Goal: Task Accomplishment & Management: Use online tool/utility

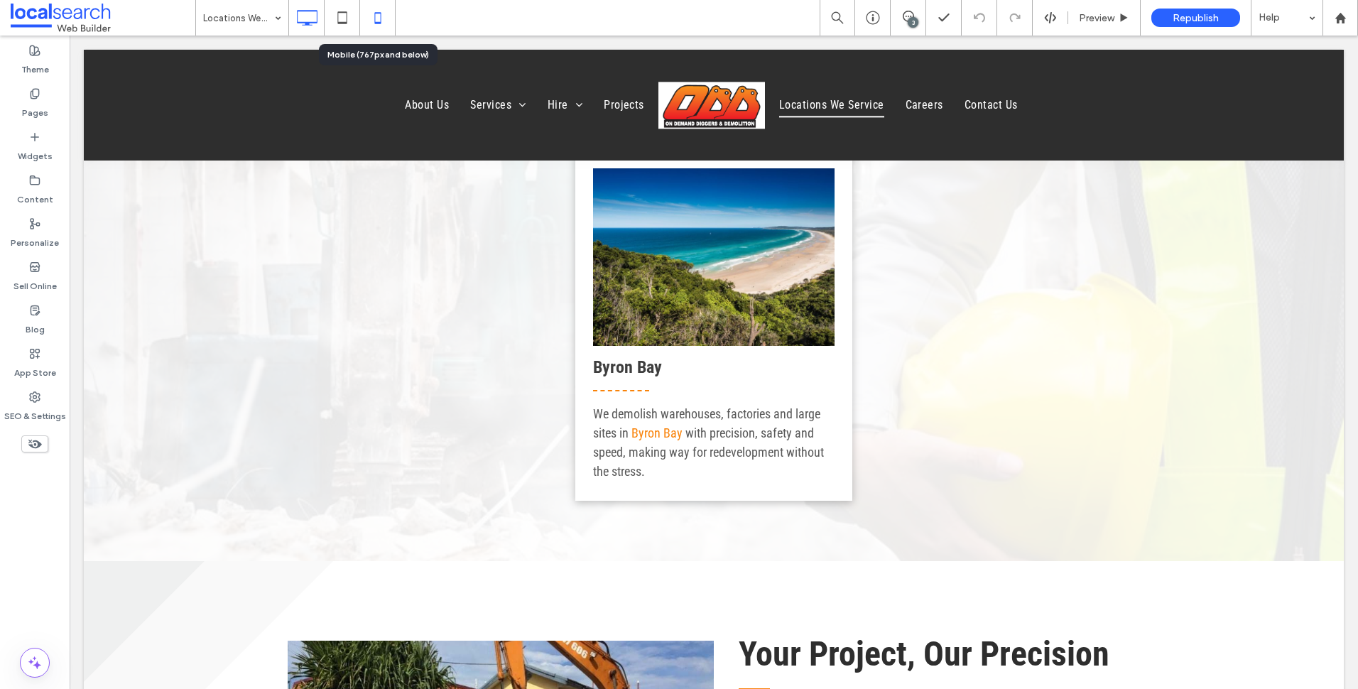
click at [379, 19] on icon at bounding box center [378, 18] width 28 height 28
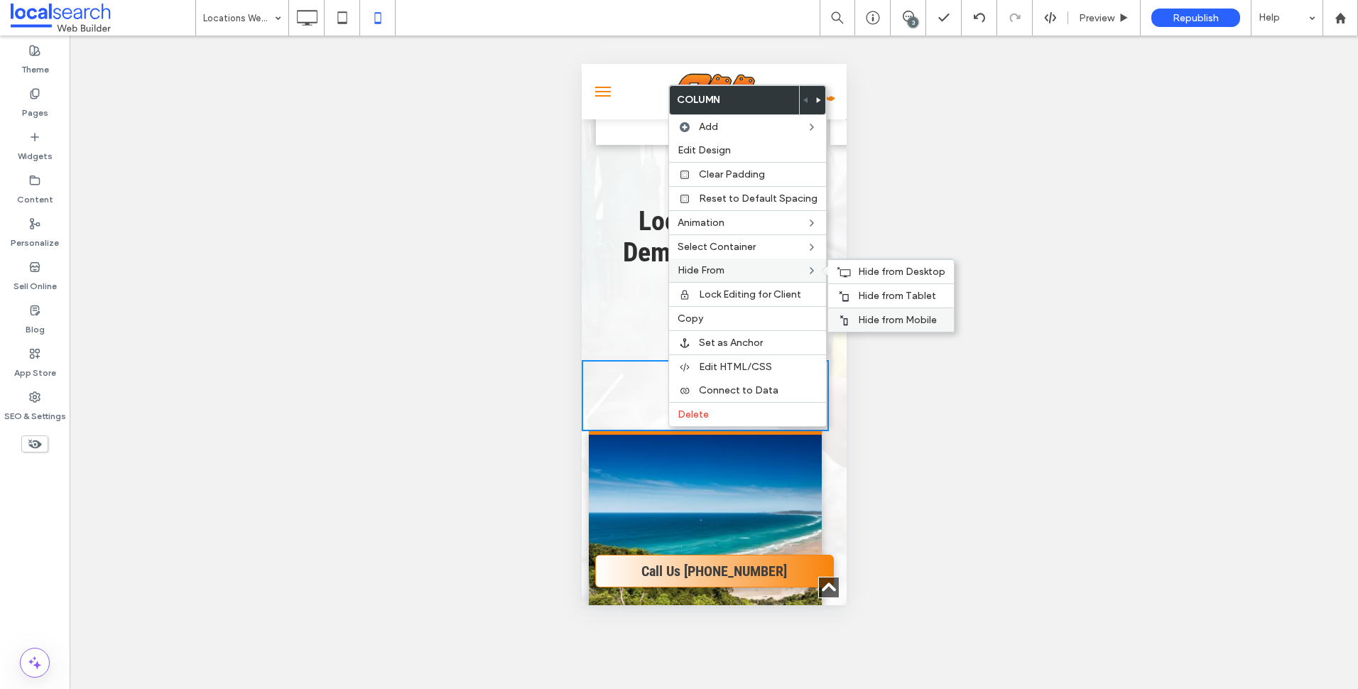
click at [866, 322] on span "Hide from Mobile" at bounding box center [897, 320] width 79 height 12
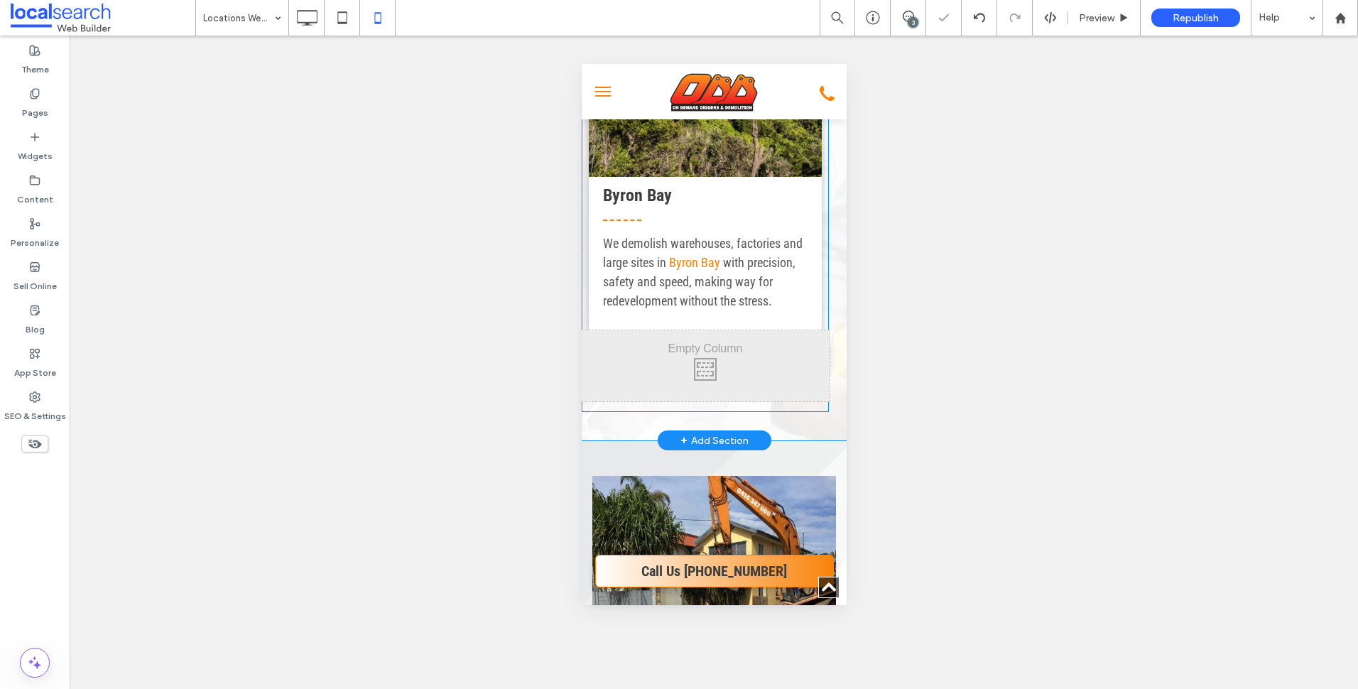
scroll to position [1634, 0]
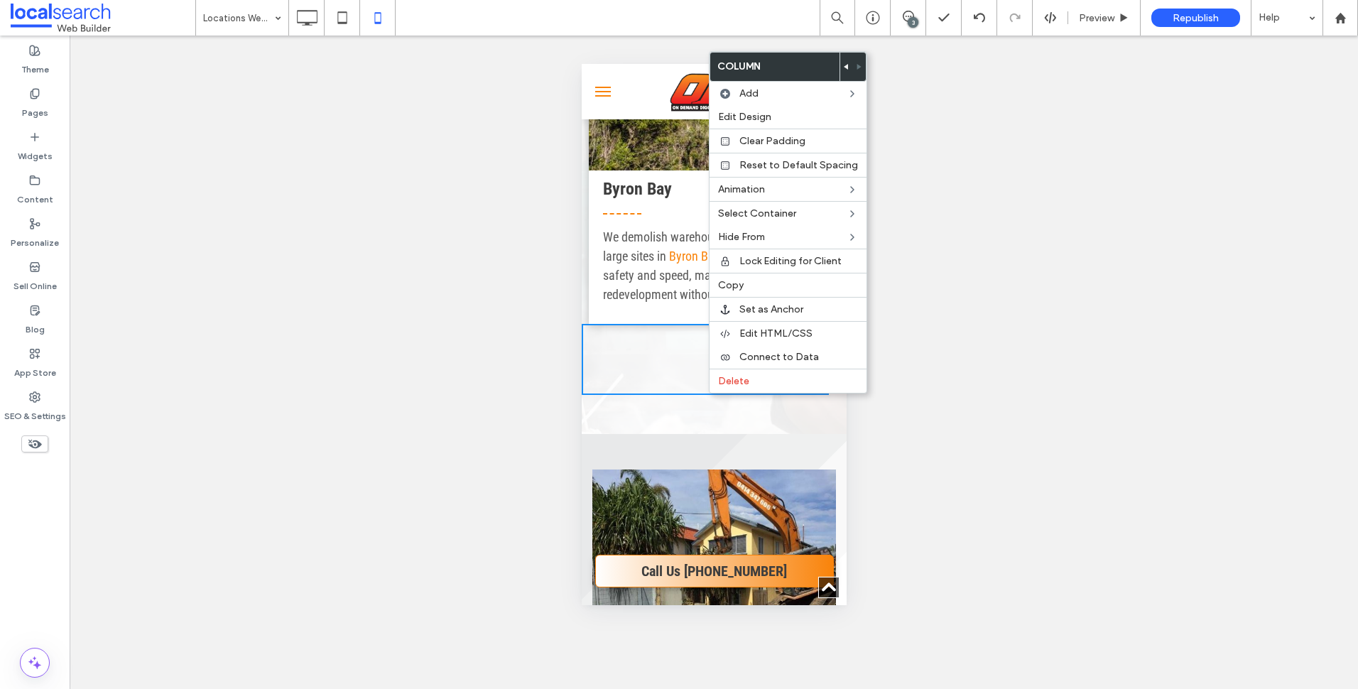
click at [742, 434] on div "Click To Paste Byron Bay We demolish warehouses, factories and large sites in B…" at bounding box center [713, 170] width 265 height 529
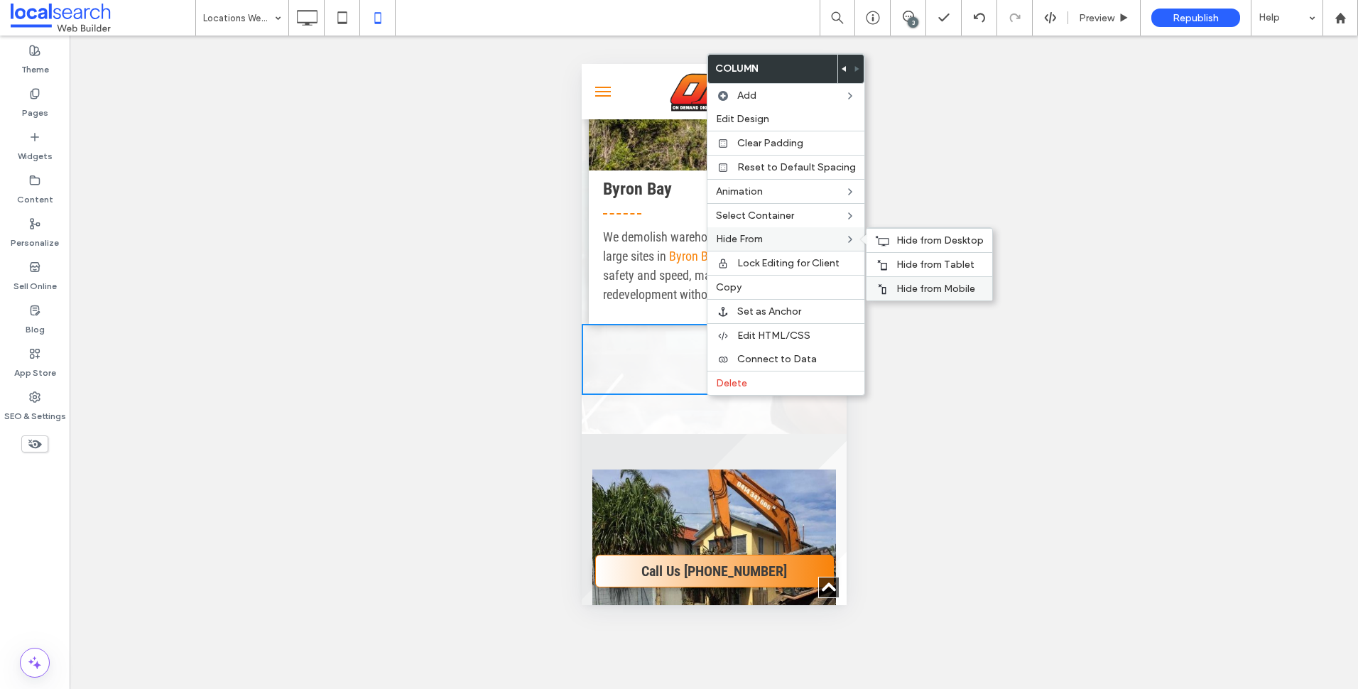
click at [921, 288] on span "Hide from Mobile" at bounding box center [936, 289] width 79 height 12
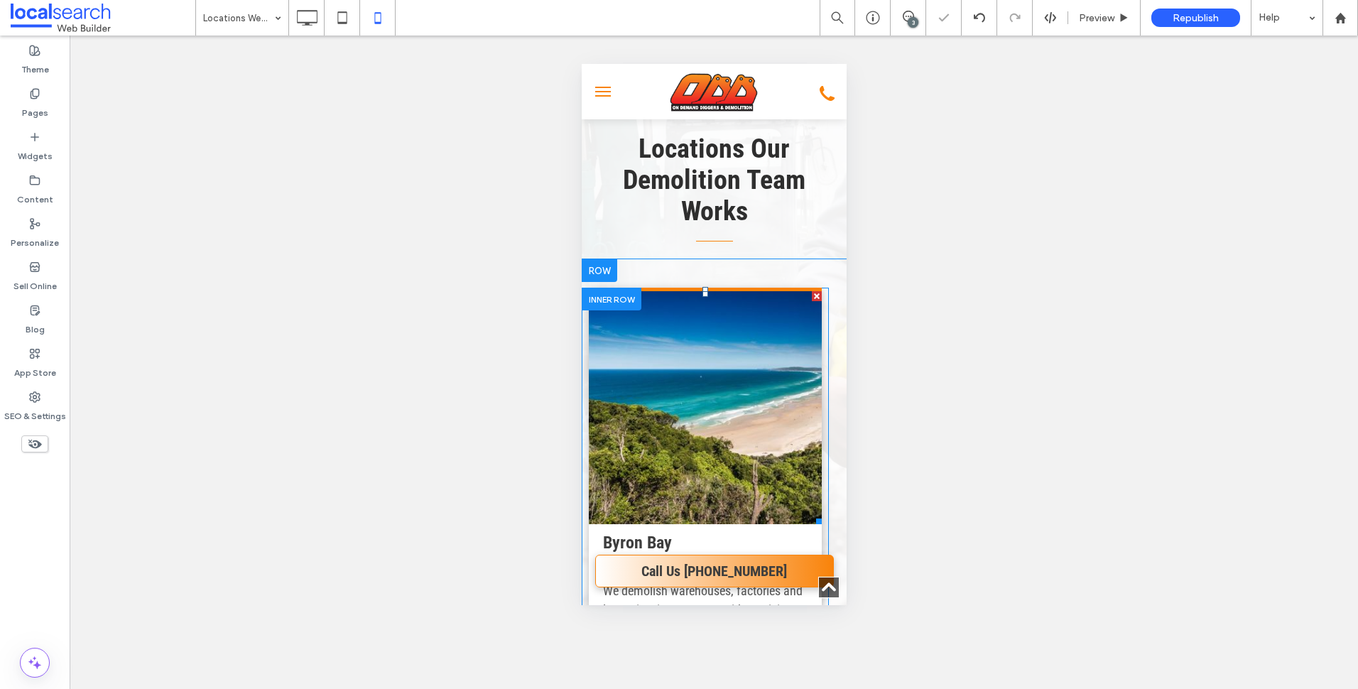
scroll to position [1279, 0]
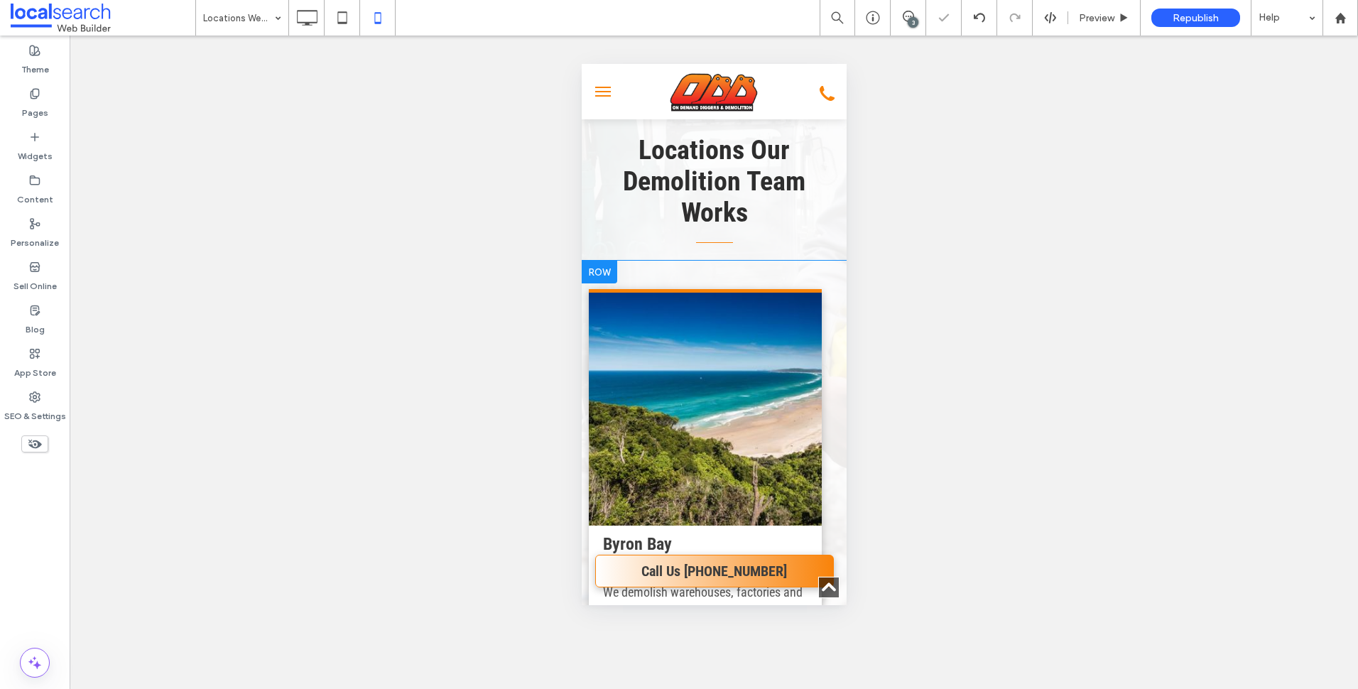
click at [763, 309] on div "Click To Paste Byron Bay We demolish warehouses, factories and large sites in B…" at bounding box center [713, 490] width 265 height 458
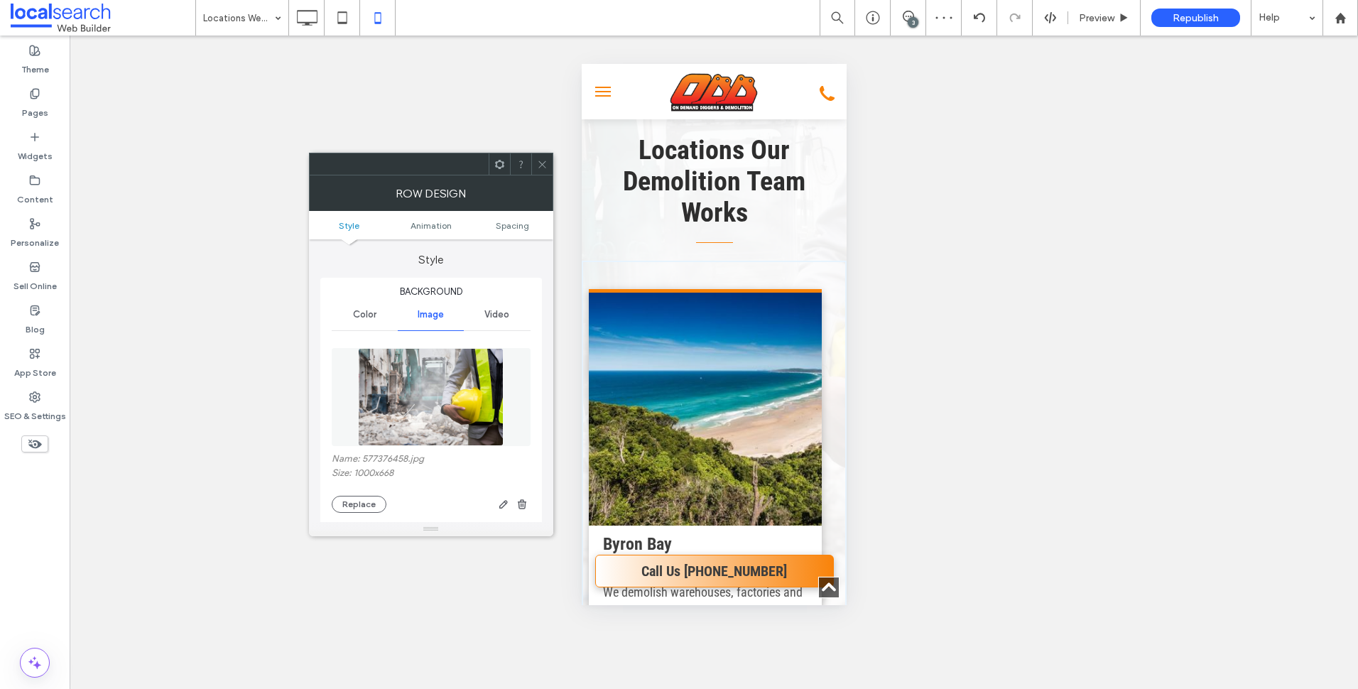
click at [537, 159] on icon at bounding box center [542, 164] width 11 height 11
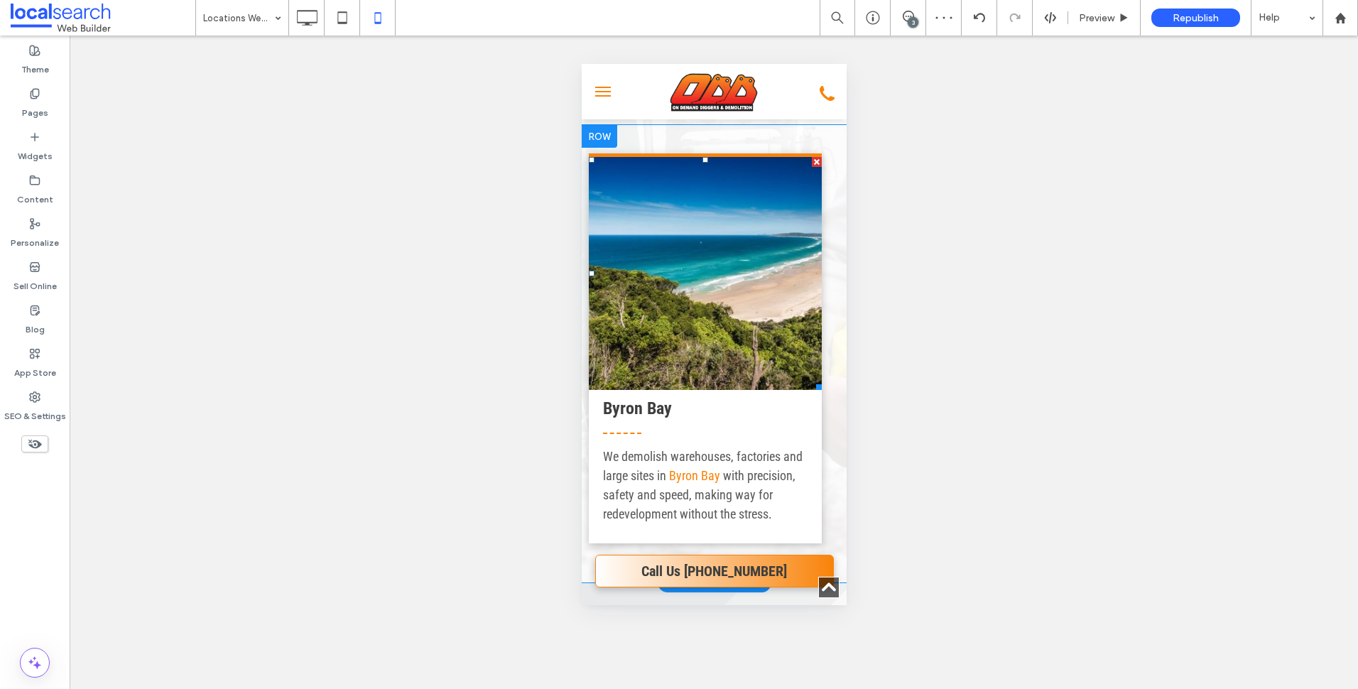
scroll to position [1421, 0]
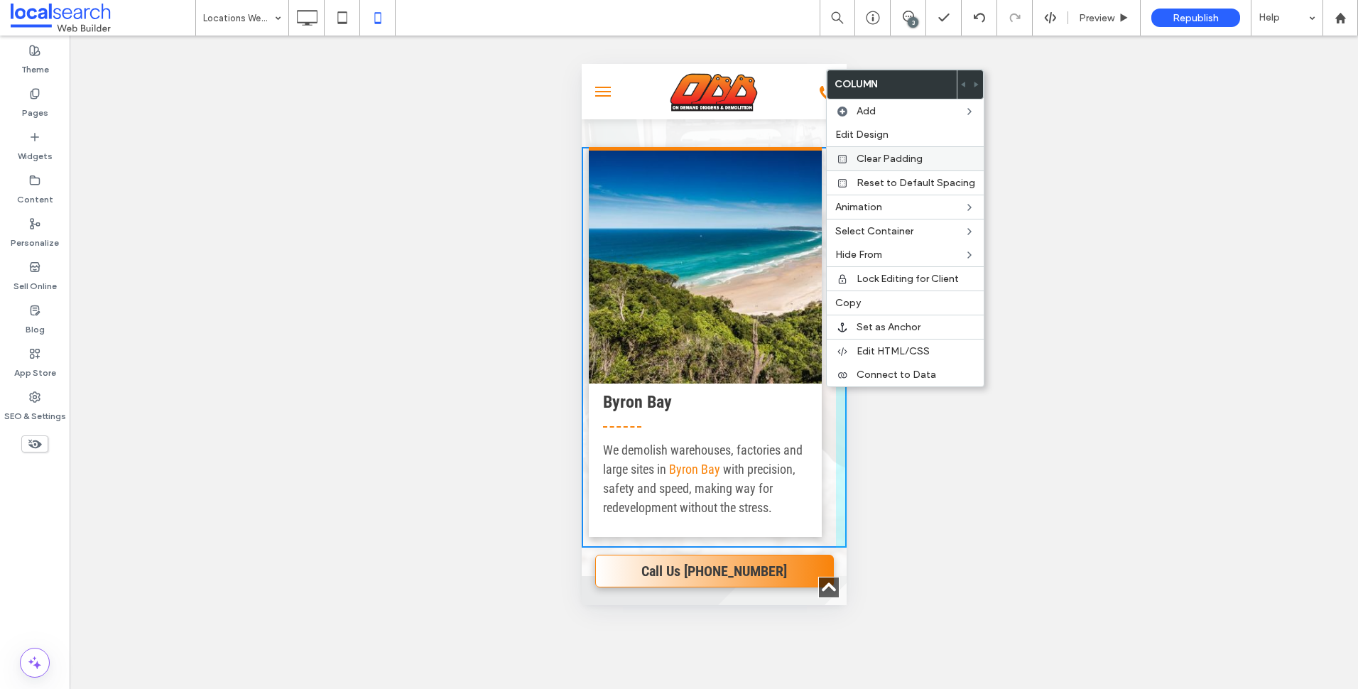
click at [883, 156] on span "Clear Padding" at bounding box center [890, 159] width 66 height 12
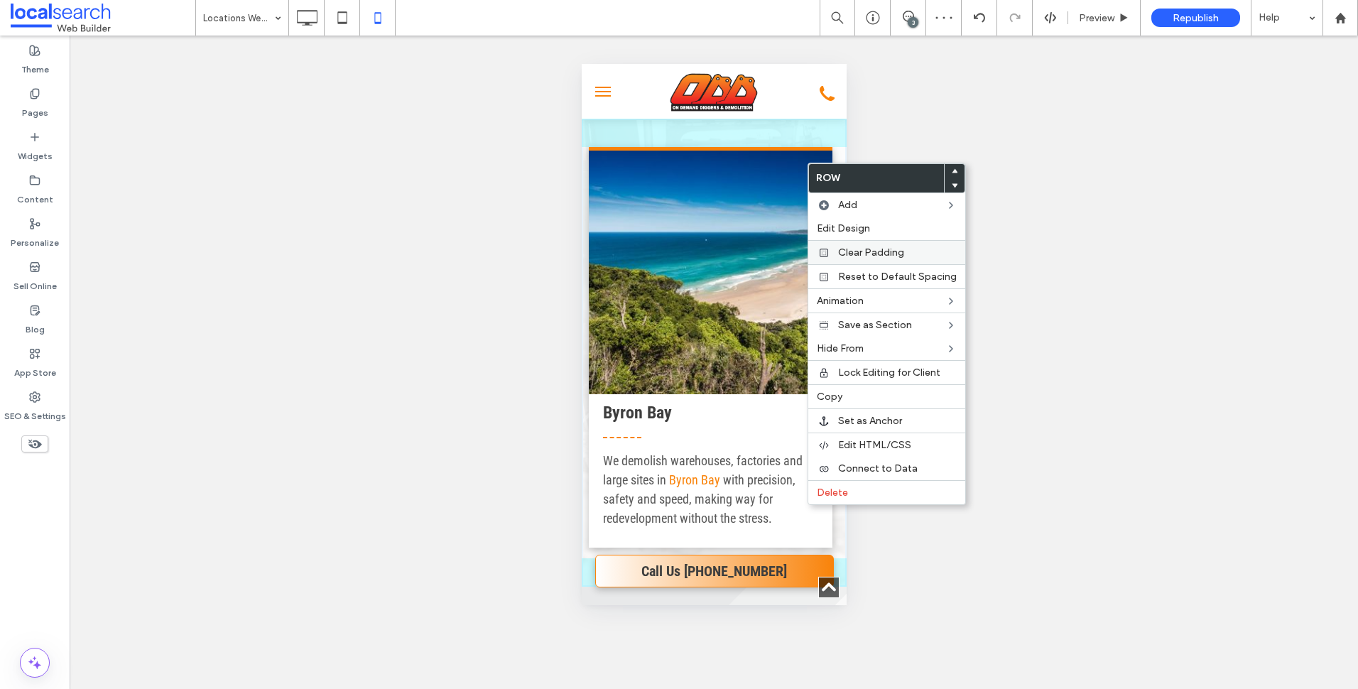
click at [876, 249] on span "Clear Padding" at bounding box center [871, 253] width 66 height 12
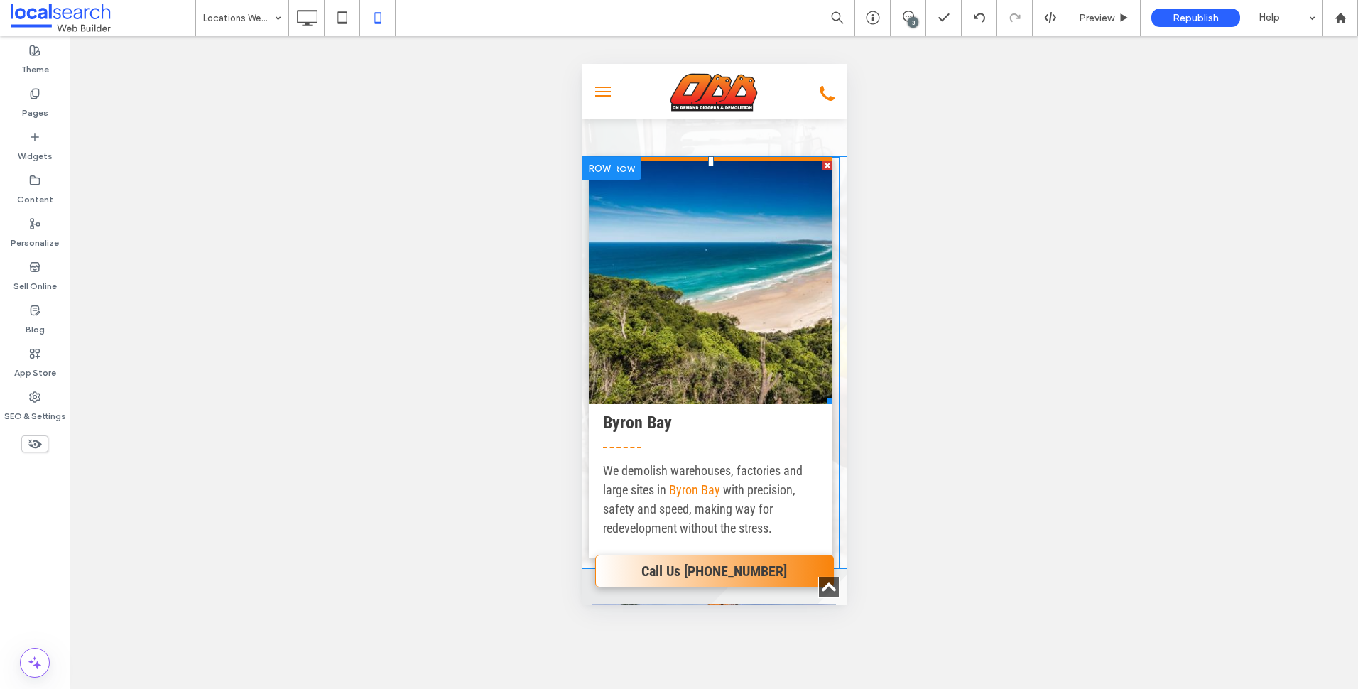
scroll to position [1350, 0]
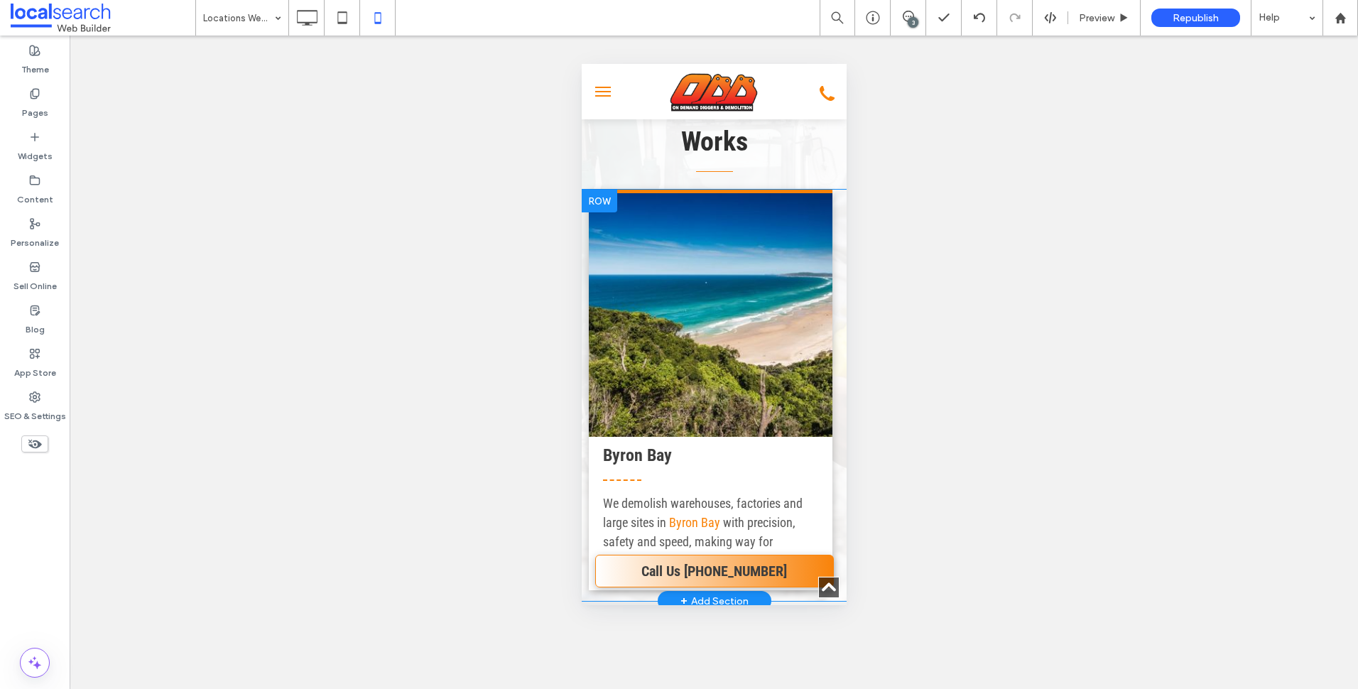
click at [605, 212] on div at bounding box center [599, 201] width 36 height 23
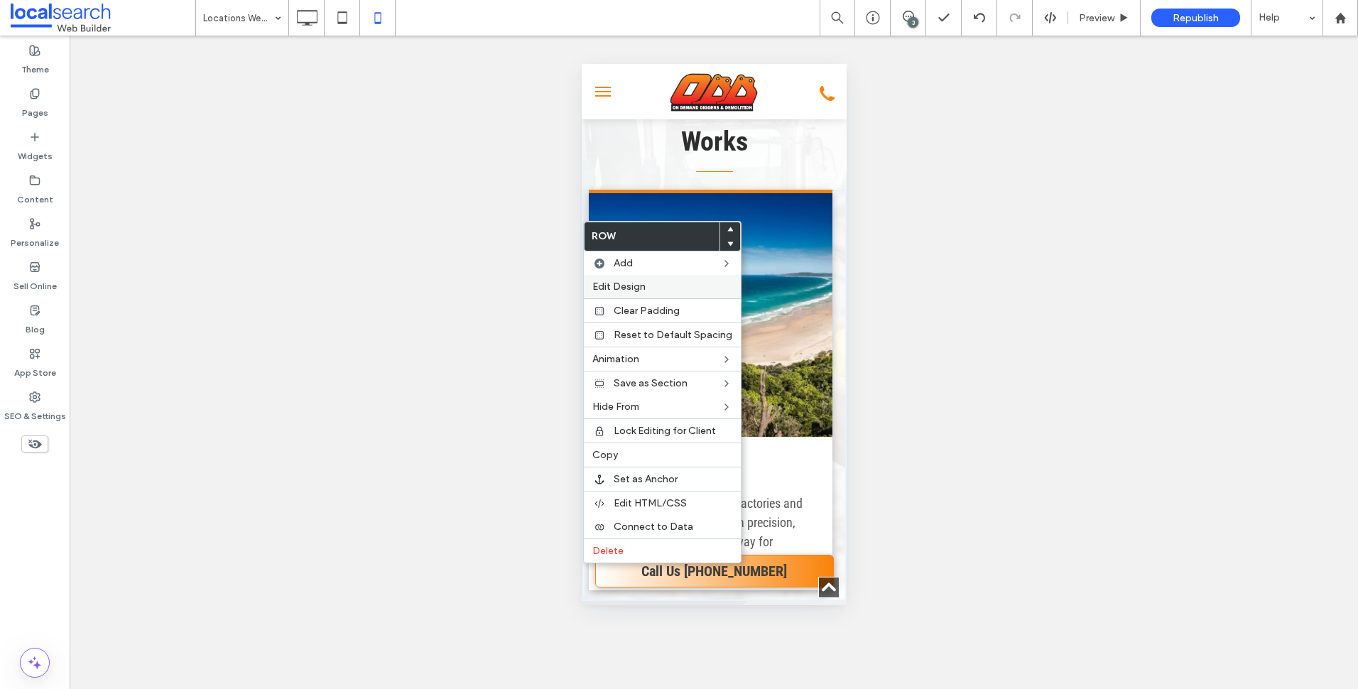
click at [636, 284] on span "Edit Design" at bounding box center [619, 287] width 53 height 12
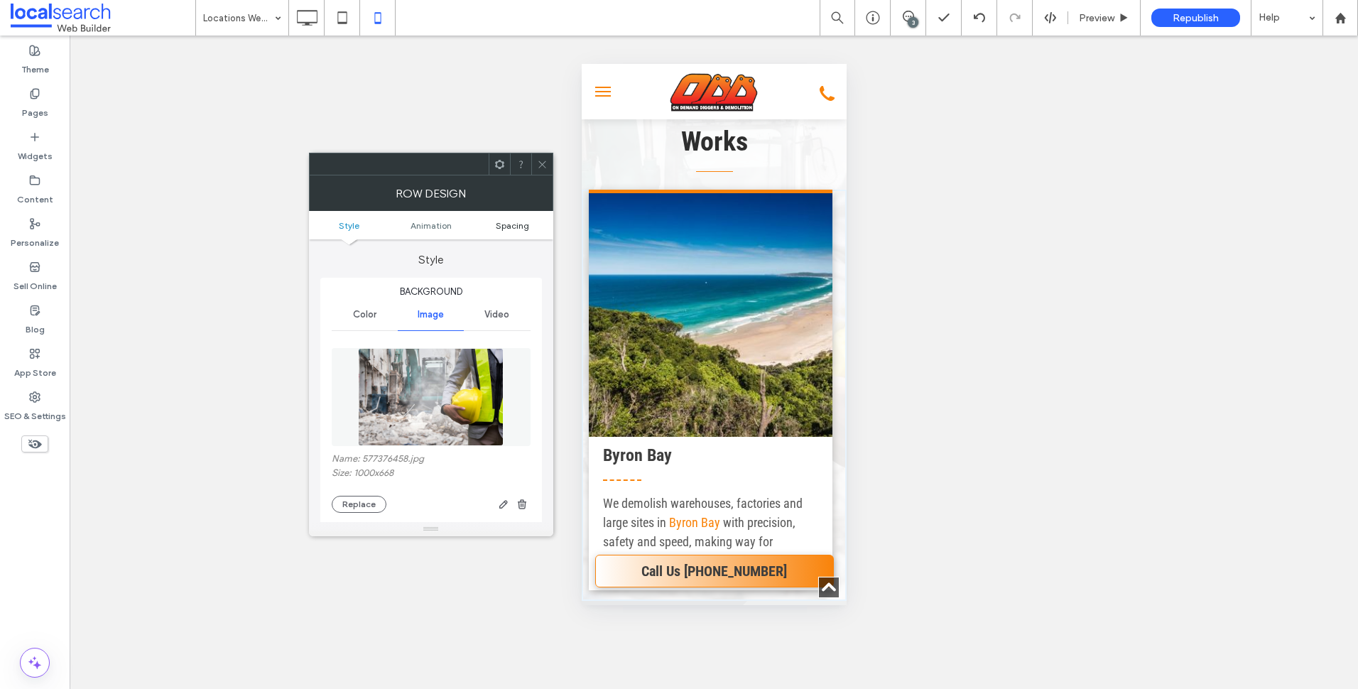
click at [519, 224] on span "Spacing" at bounding box center [512, 225] width 33 height 11
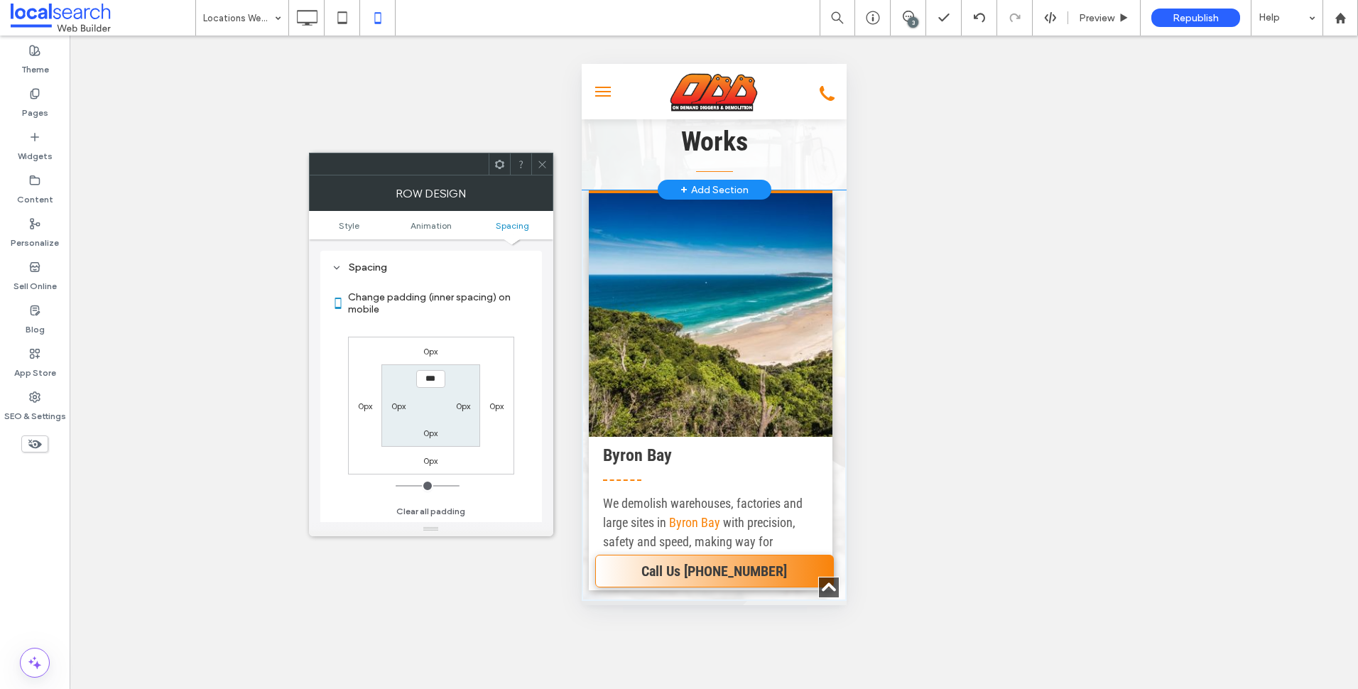
scroll to position [1492, 0]
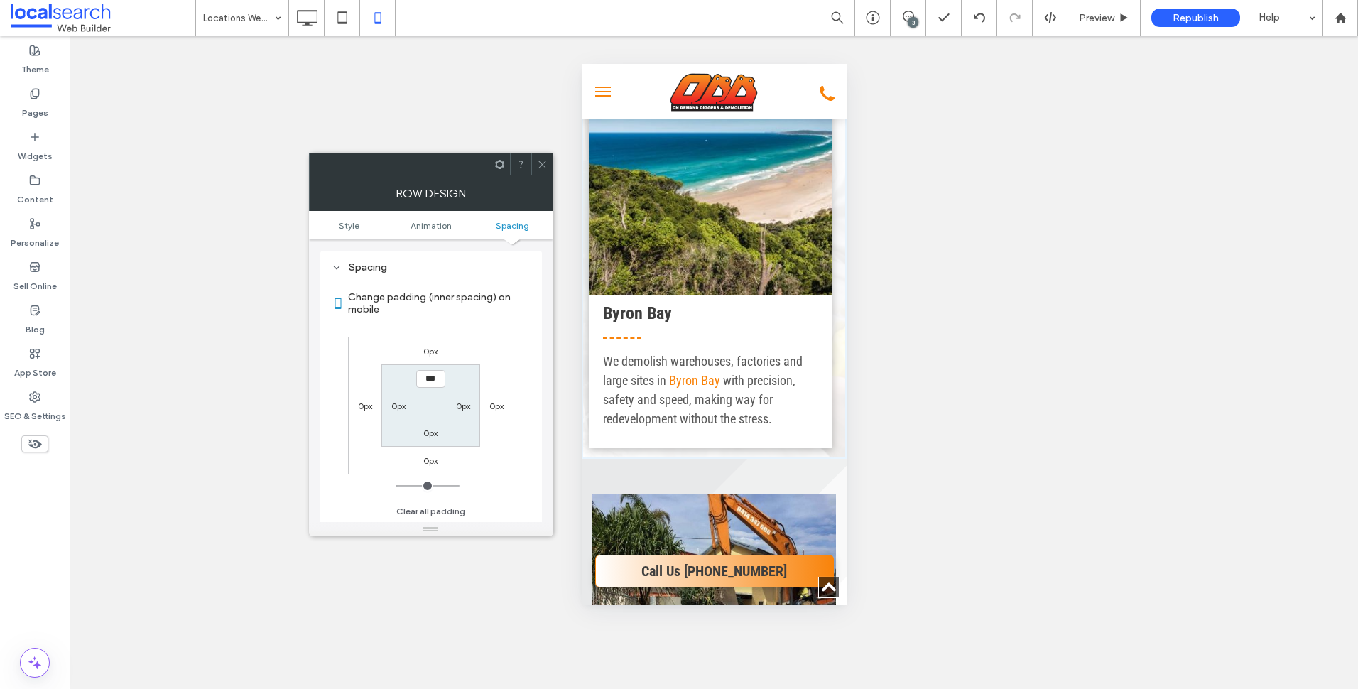
click at [531, 161] on div at bounding box center [541, 163] width 21 height 21
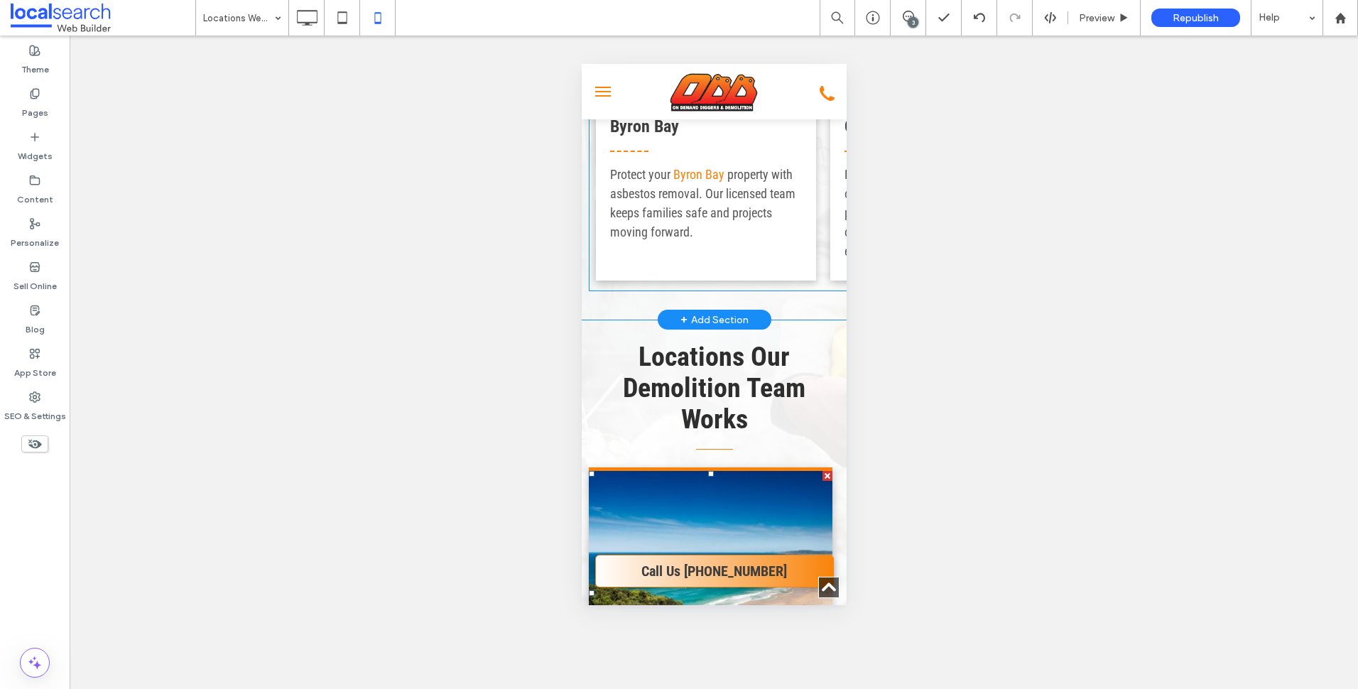
scroll to position [853, 0]
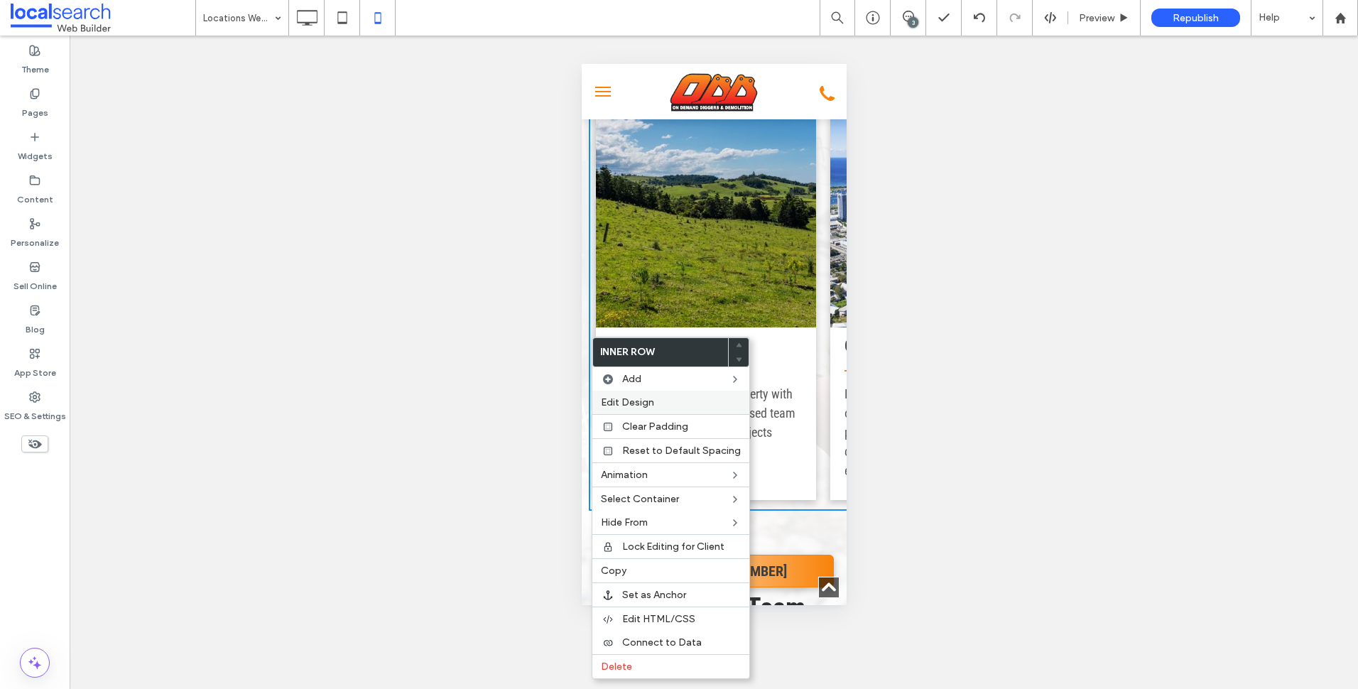
click at [623, 407] on span "Edit Design" at bounding box center [627, 402] width 53 height 12
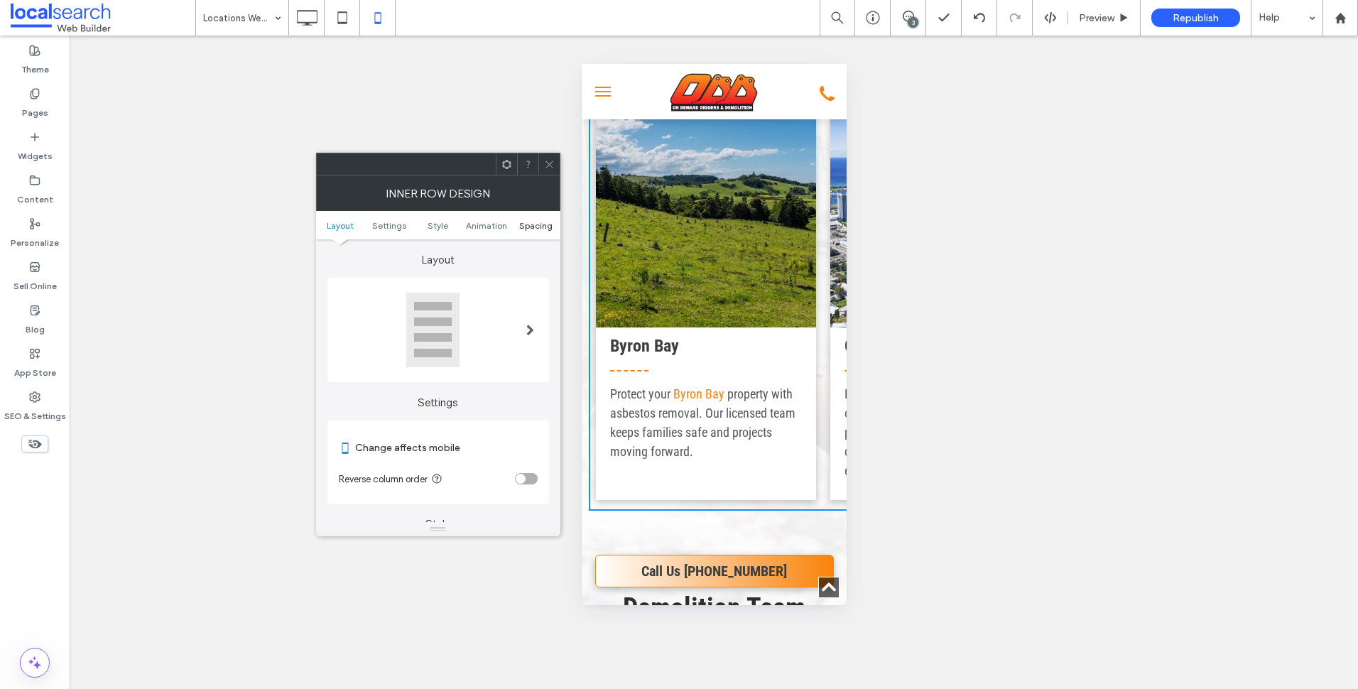
click at [534, 230] on ul "Layout Settings Style Animation Spacing" at bounding box center [438, 225] width 244 height 28
drag, startPoint x: 540, startPoint y: 225, endPoint x: 541, endPoint y: 184, distance: 41.2
click at [539, 224] on span "Spacing" at bounding box center [535, 225] width 33 height 11
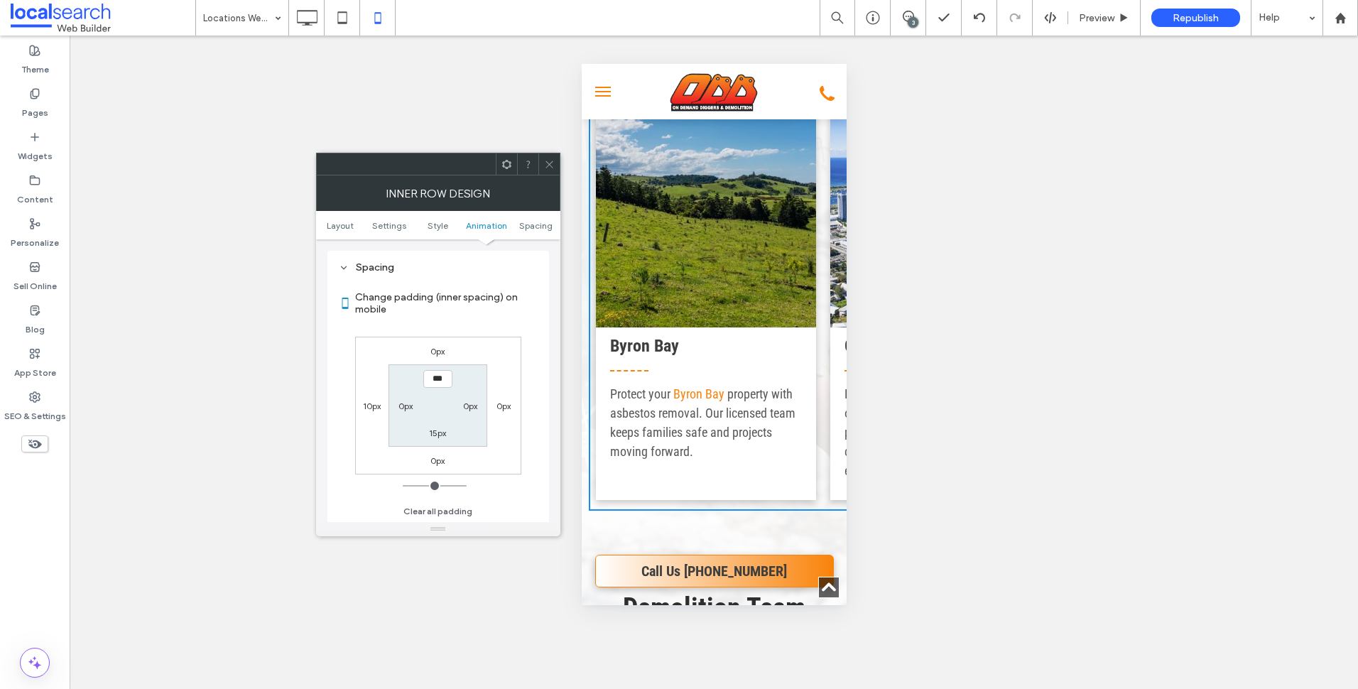
scroll to position [597, 0]
click at [548, 164] on icon at bounding box center [549, 164] width 11 height 11
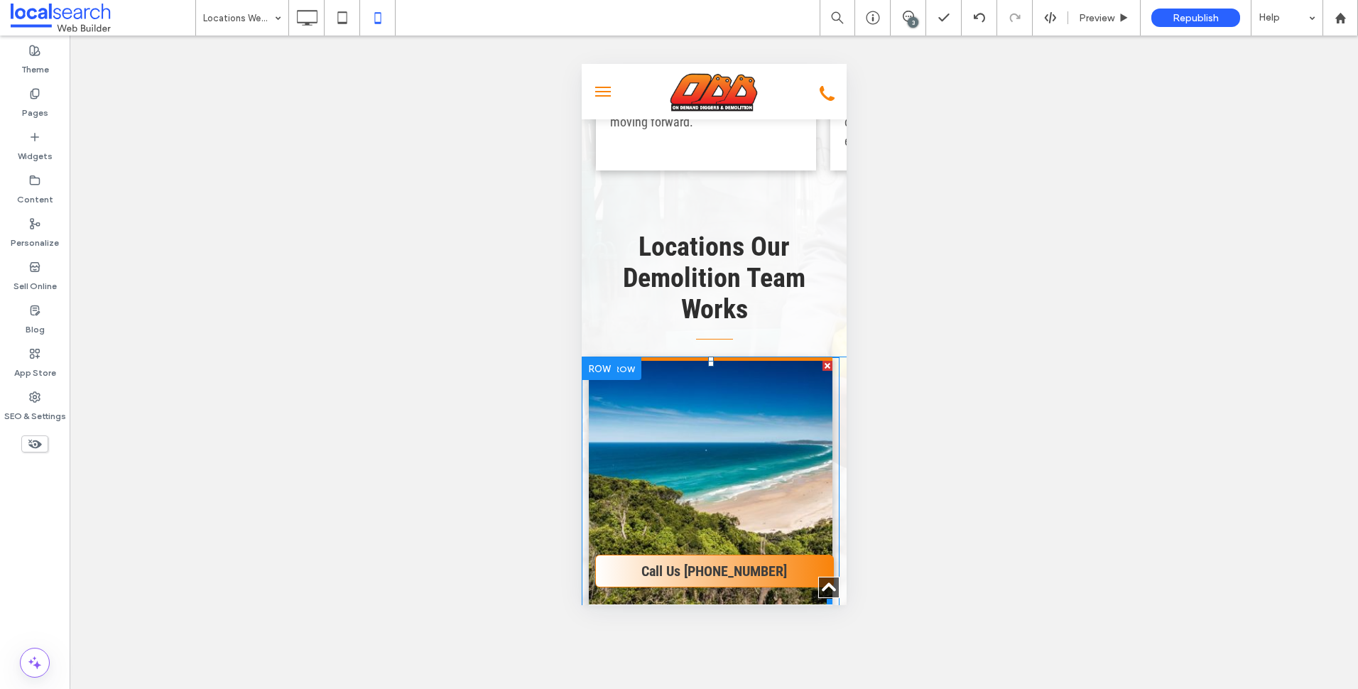
scroll to position [1208, 0]
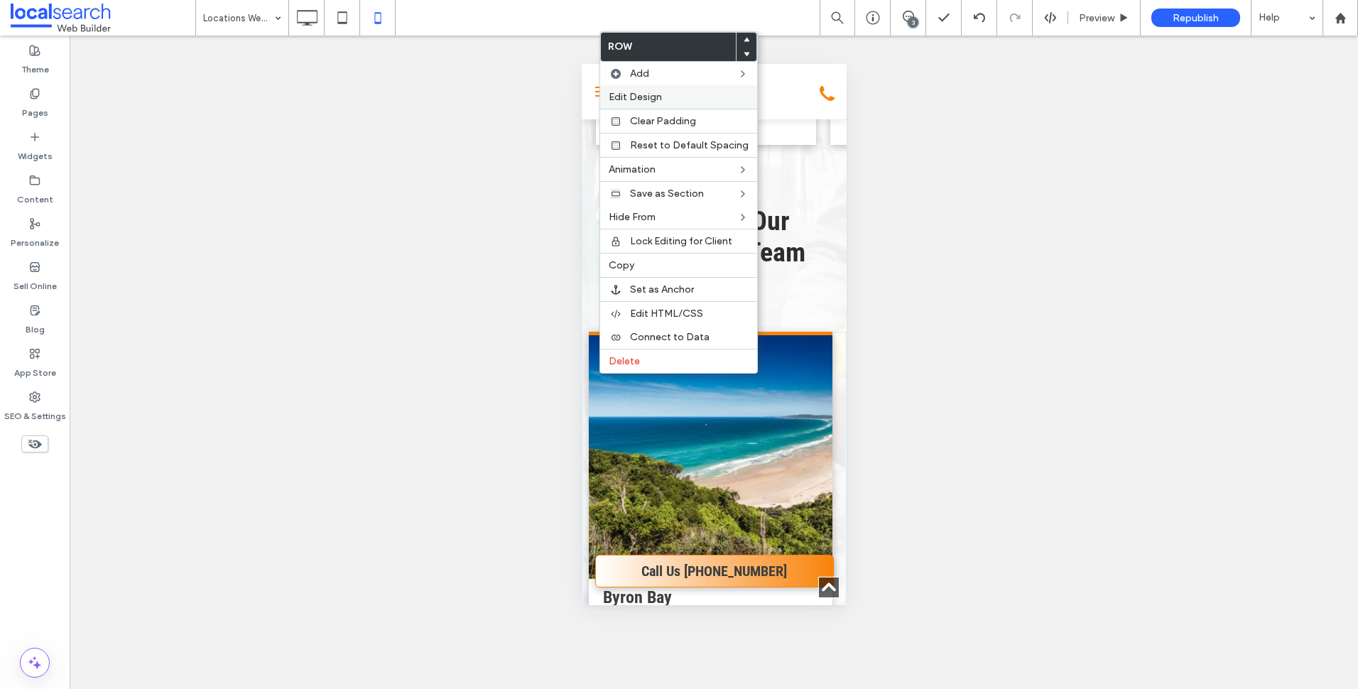
click at [661, 101] on span "Edit Design" at bounding box center [635, 97] width 53 height 12
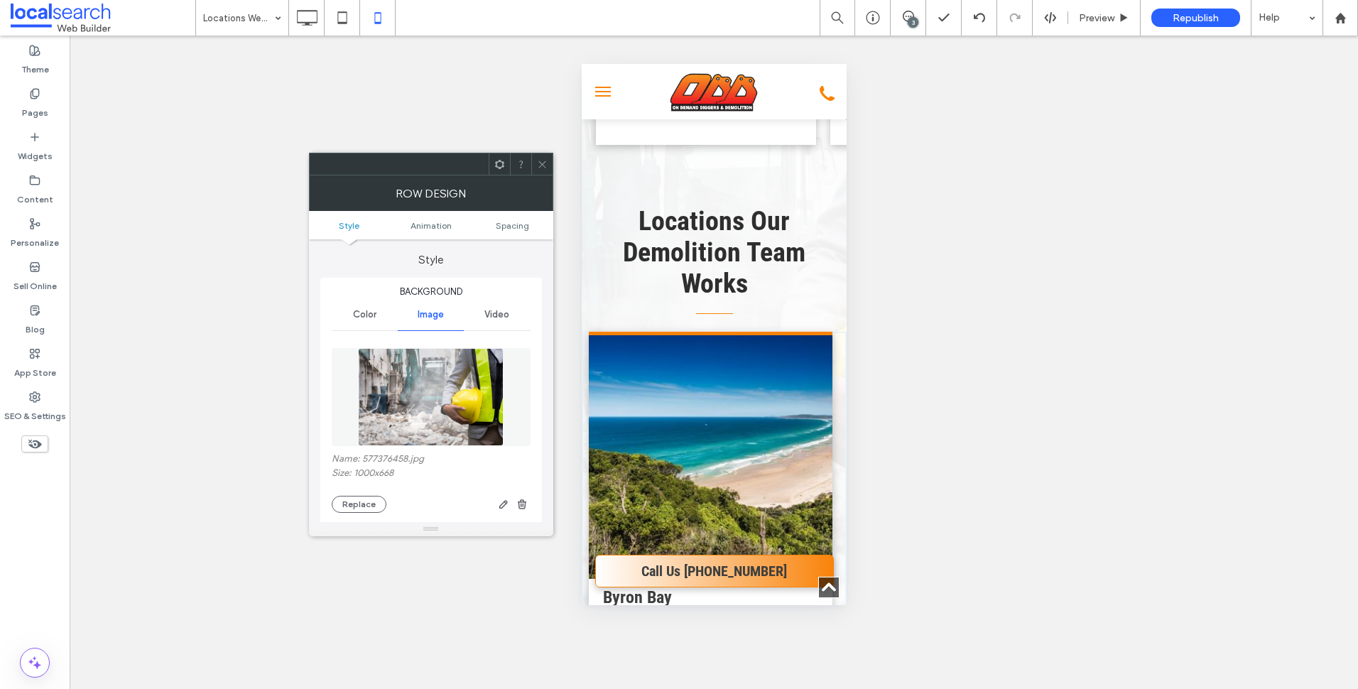
click at [537, 166] on icon at bounding box center [542, 164] width 11 height 11
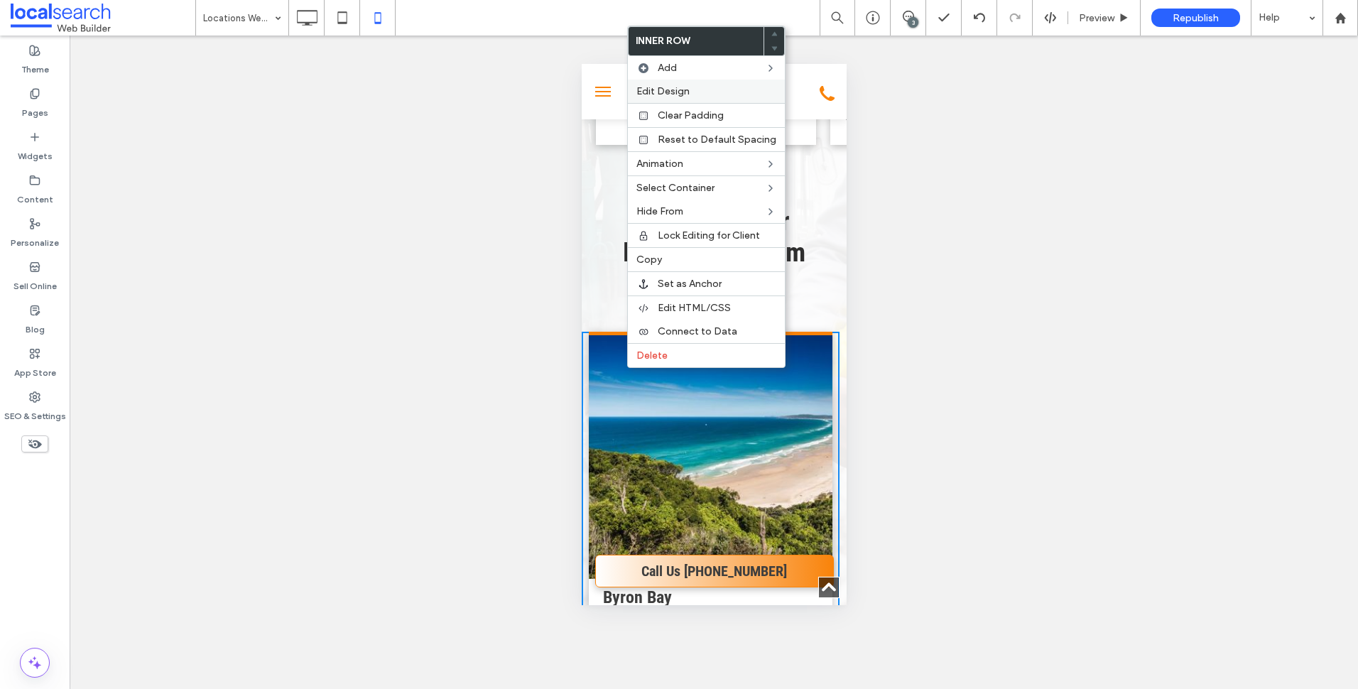
click at [688, 90] on span "Edit Design" at bounding box center [663, 91] width 53 height 12
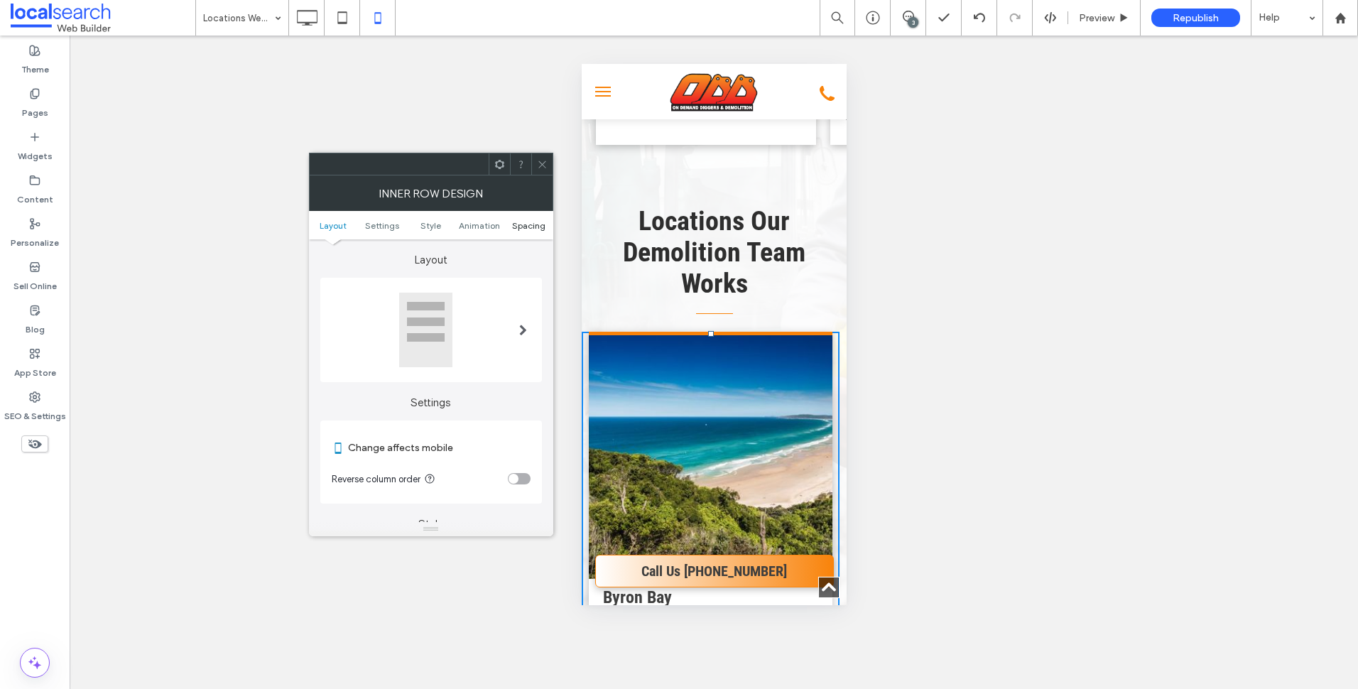
click at [528, 228] on span "Spacing" at bounding box center [528, 225] width 33 height 11
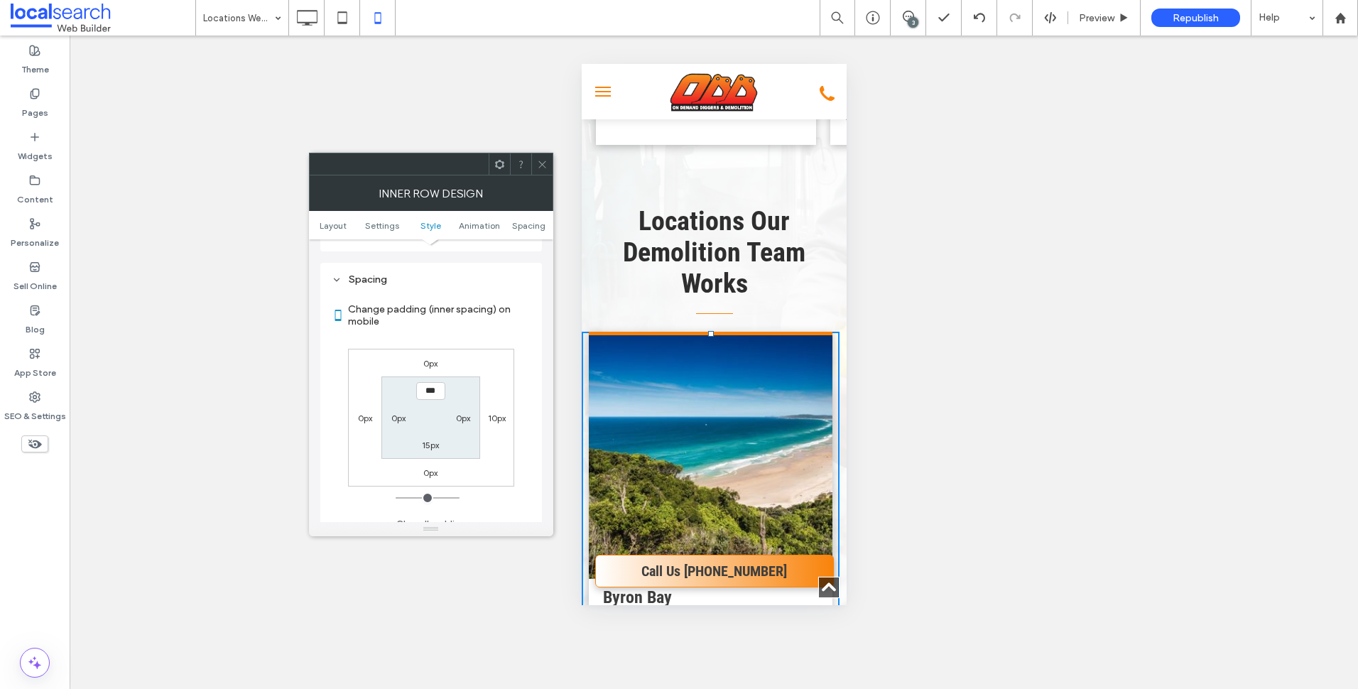
scroll to position [597, 0]
click at [371, 405] on label "0px" at bounding box center [365, 406] width 14 height 11
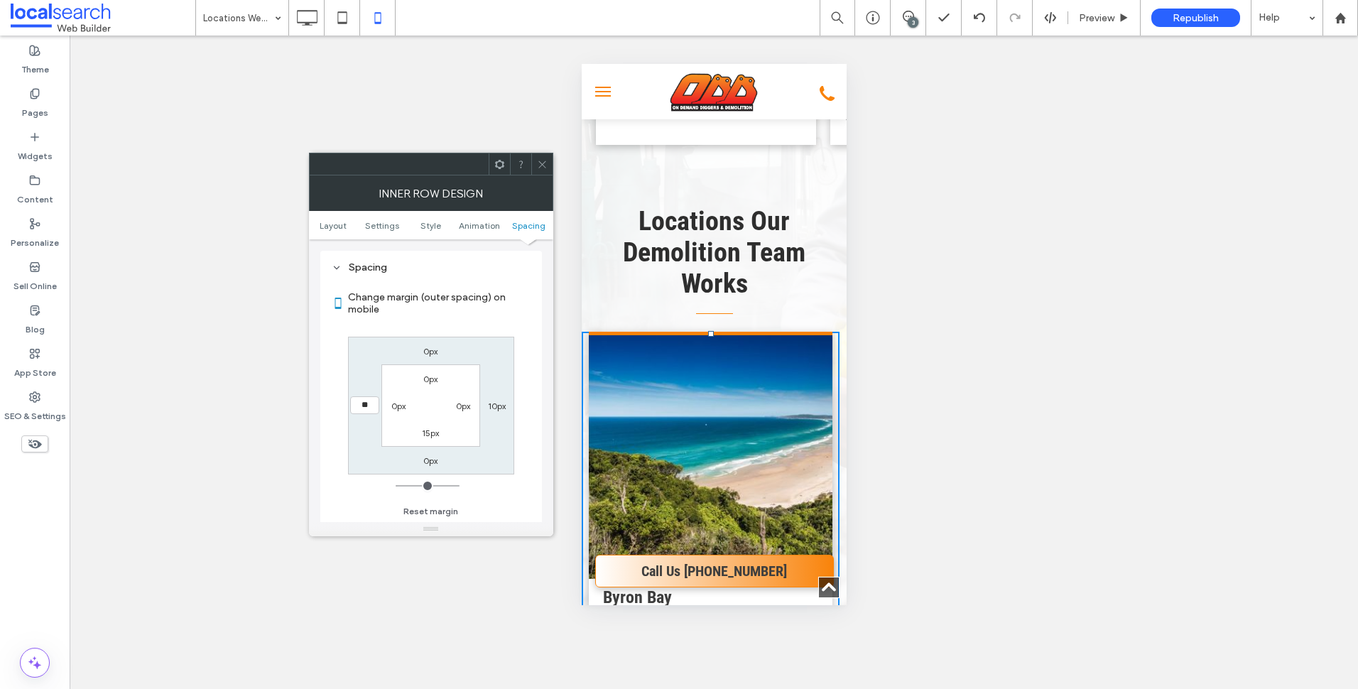
type input "**"
type input "****"
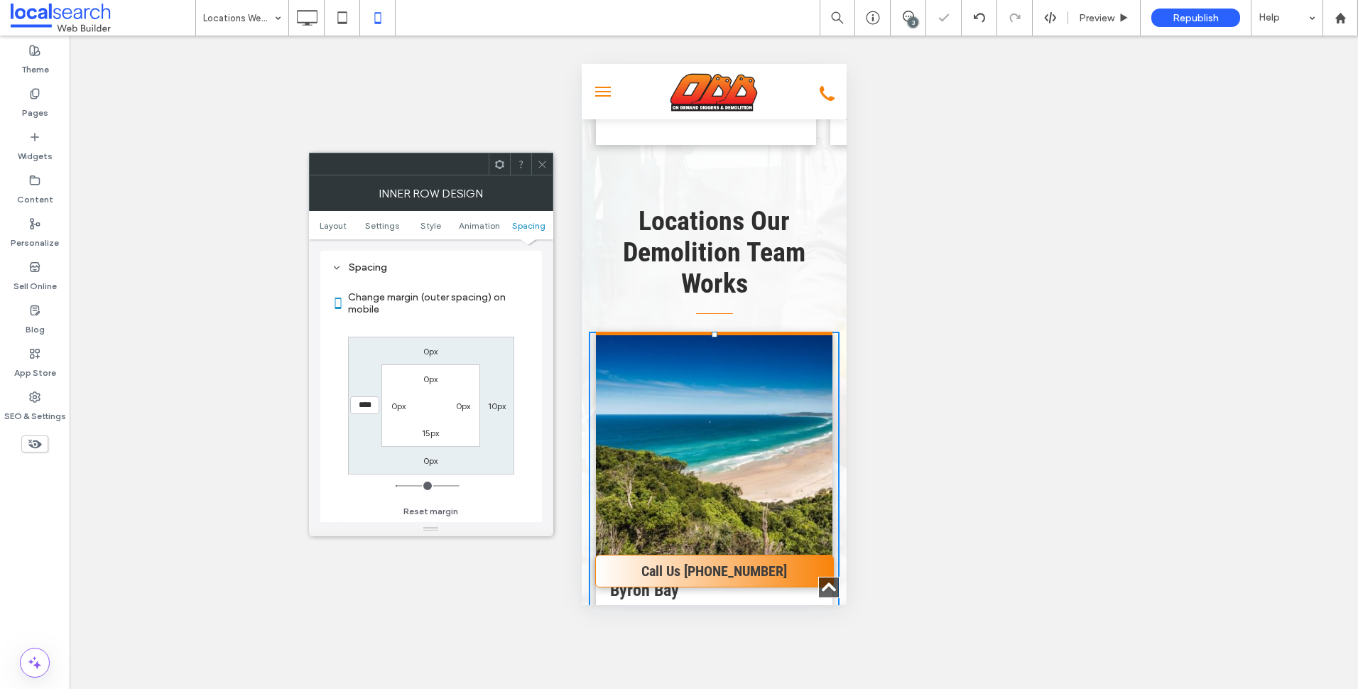
click at [541, 173] on span at bounding box center [542, 163] width 11 height 21
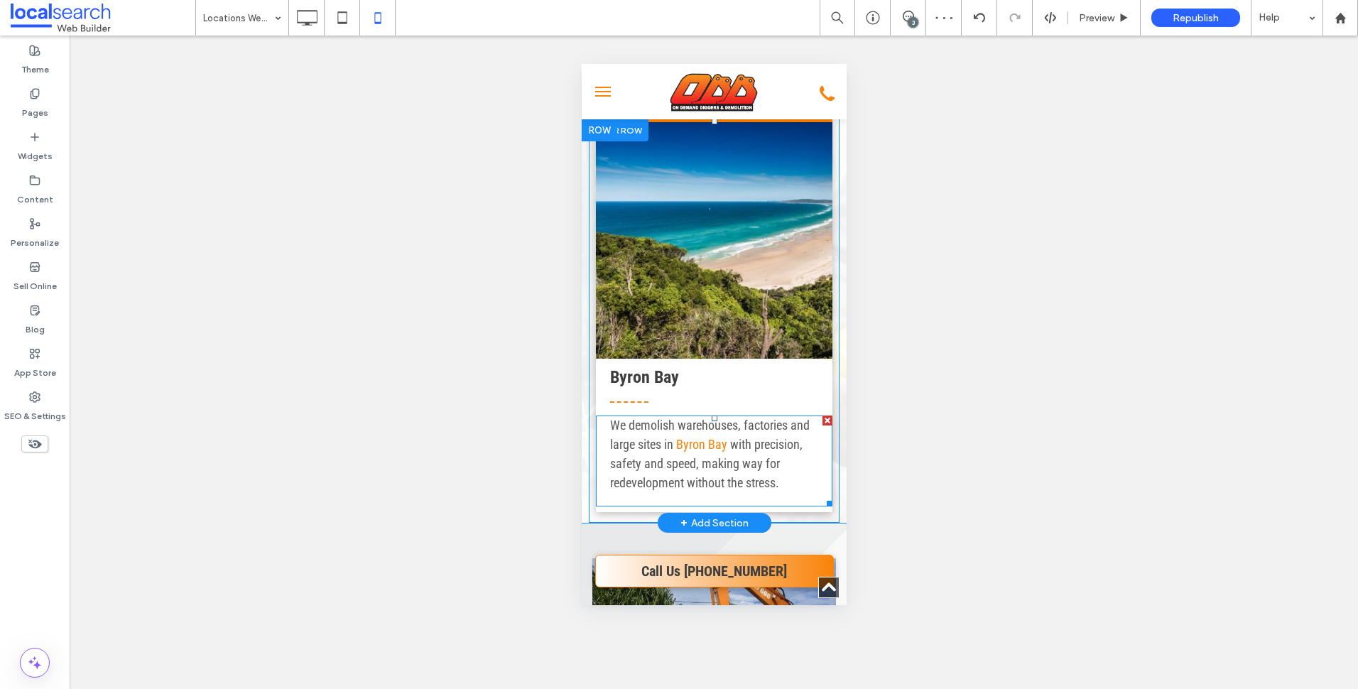
scroll to position [1492, 0]
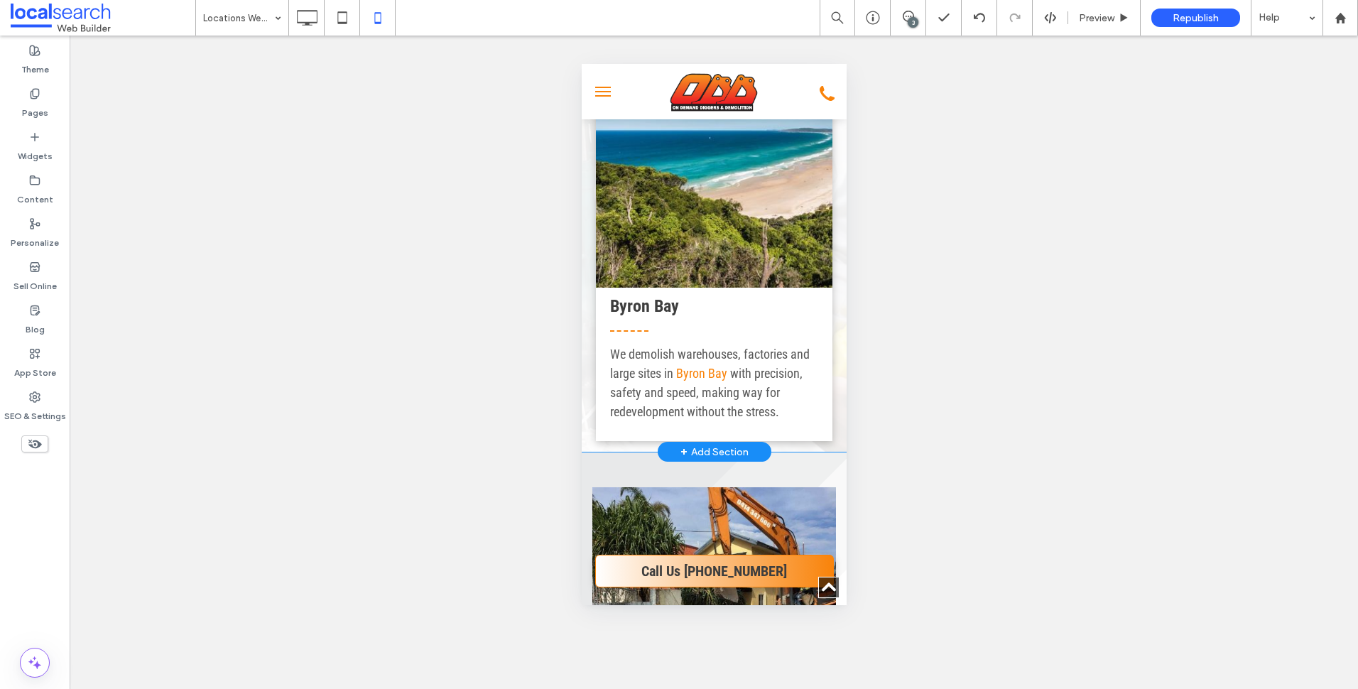
click at [829, 452] on div "Click To Paste Byron Bay We demolish warehouses, factories and large sites in B…" at bounding box center [713, 250] width 265 height 404
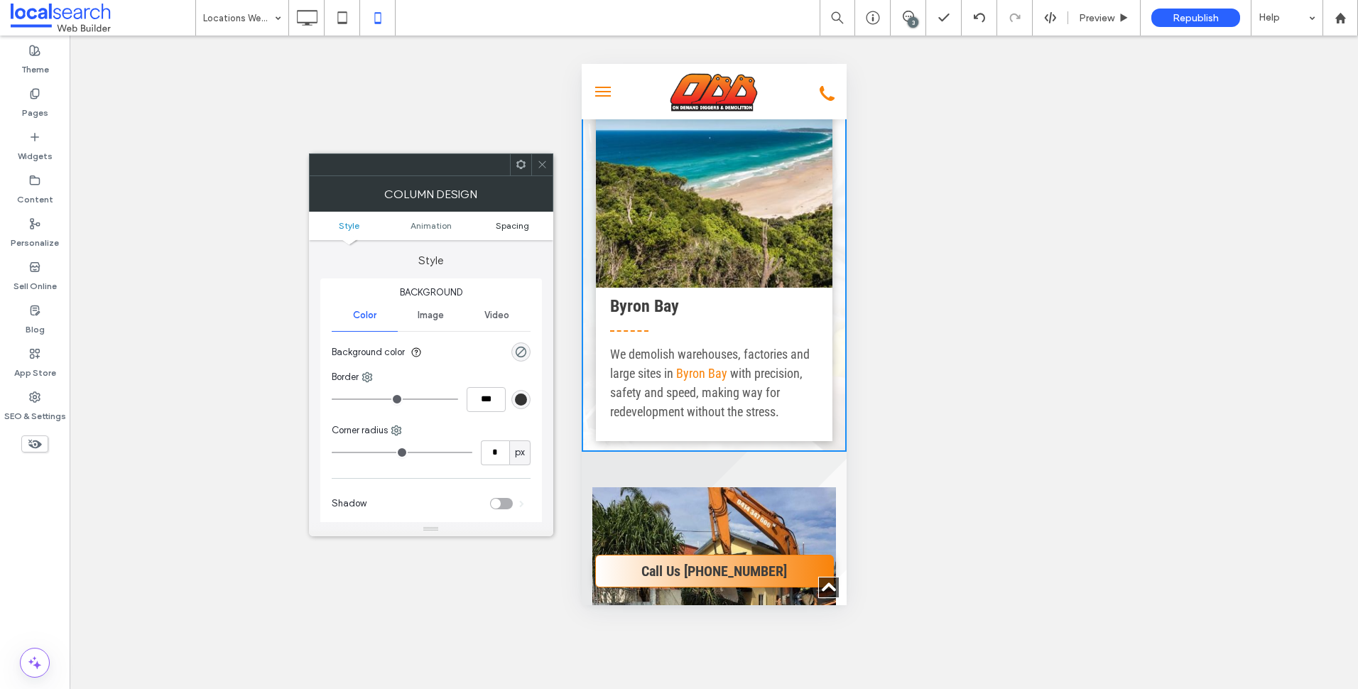
click at [519, 222] on span "Spacing" at bounding box center [512, 225] width 33 height 11
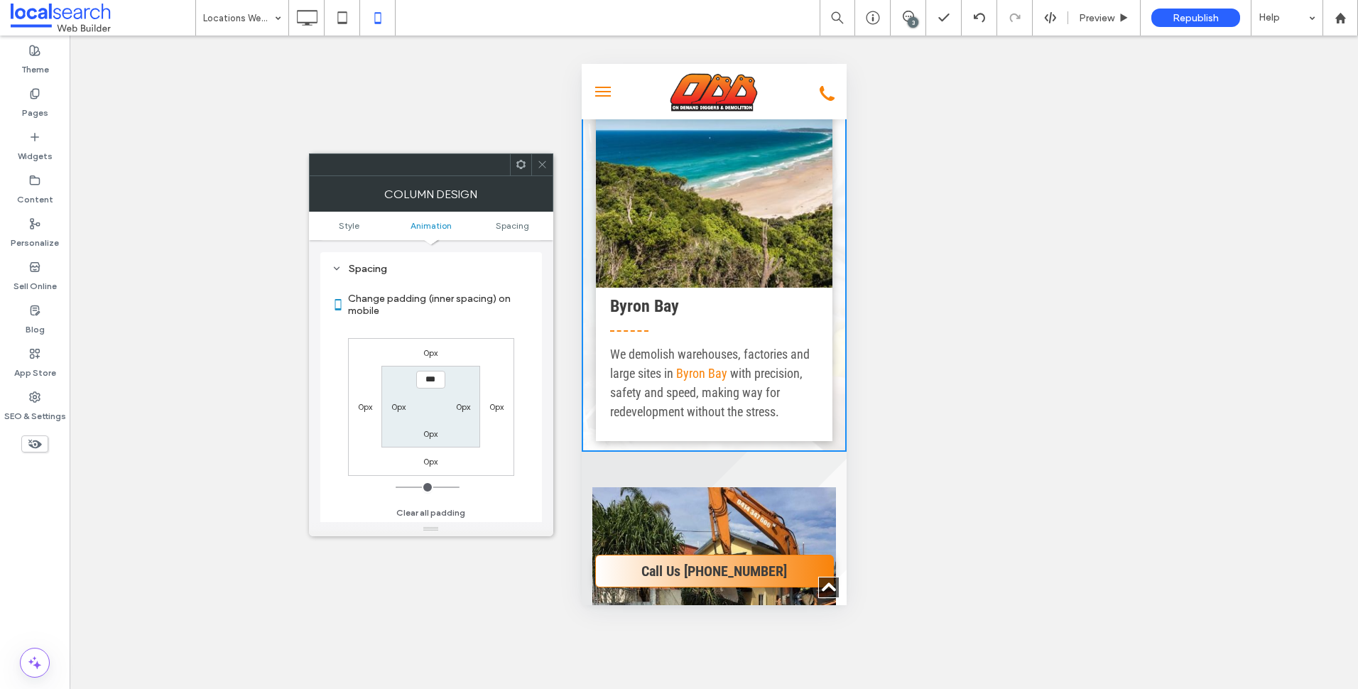
scroll to position [333, 0]
click at [430, 431] on label "0px" at bounding box center [430, 433] width 14 height 11
type input "**"
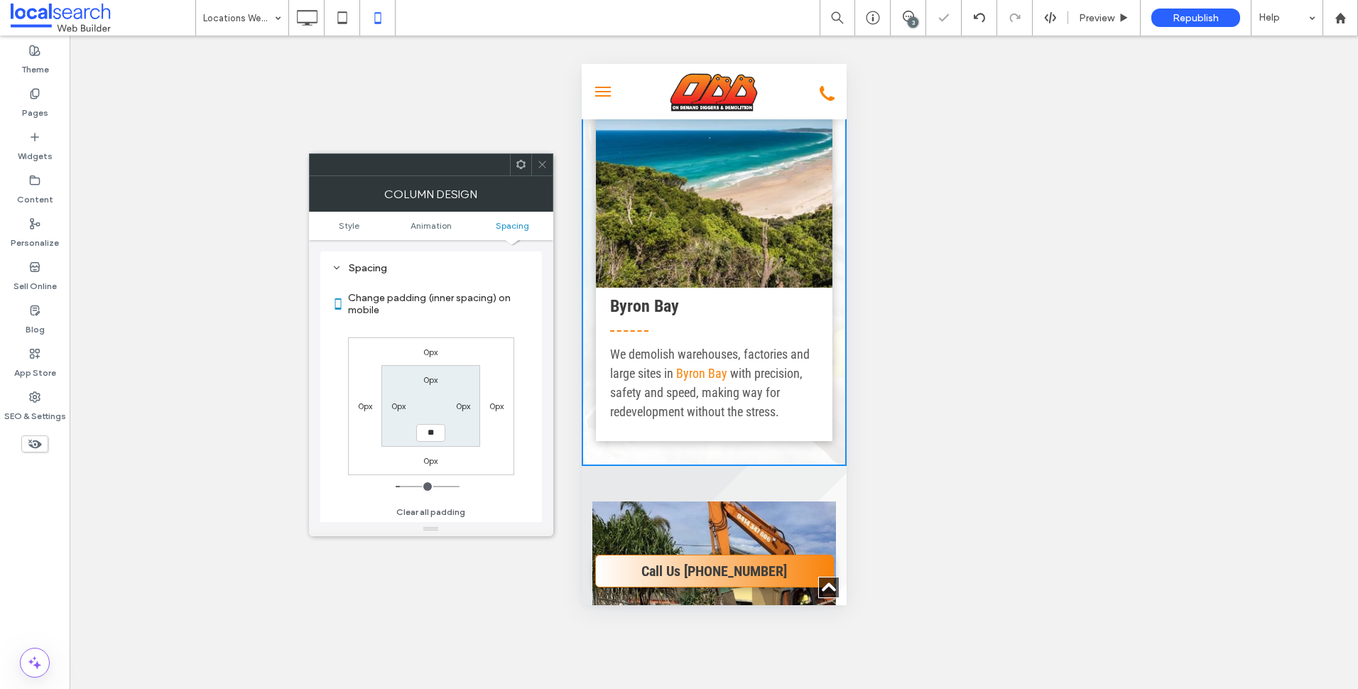
type input "**"
type input "****"
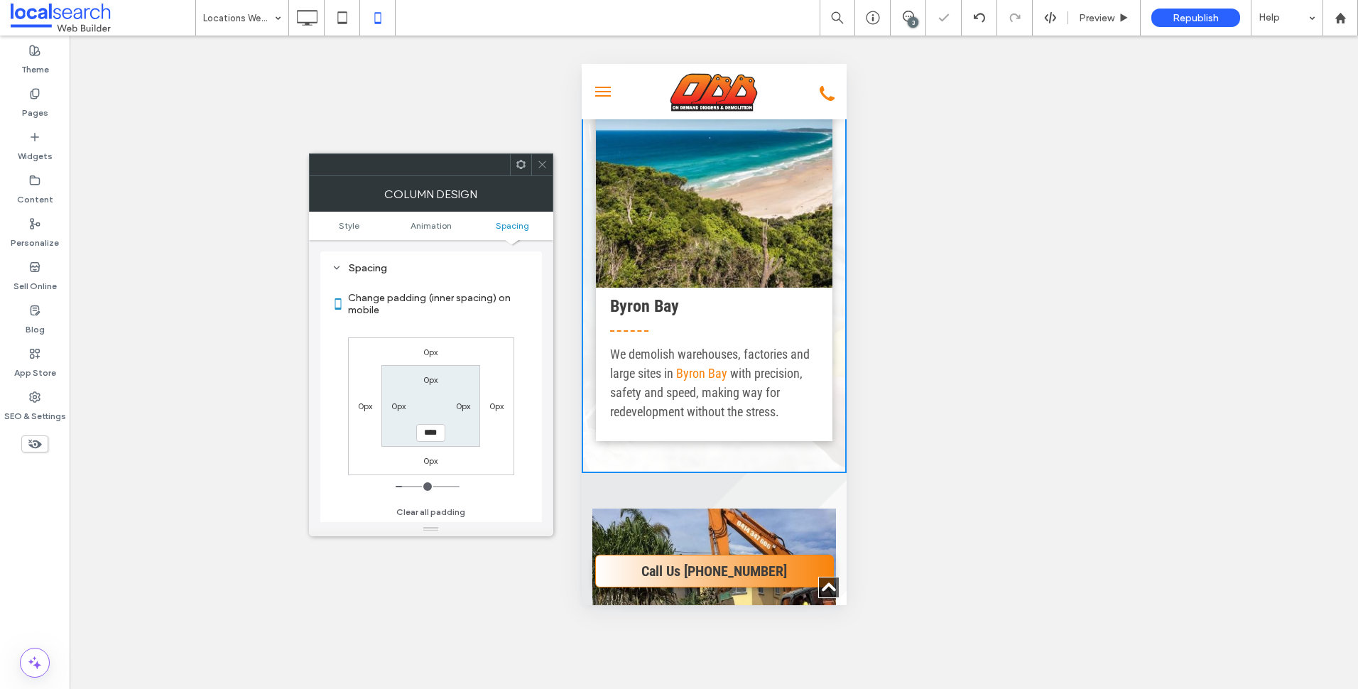
click at [542, 161] on icon at bounding box center [542, 164] width 11 height 11
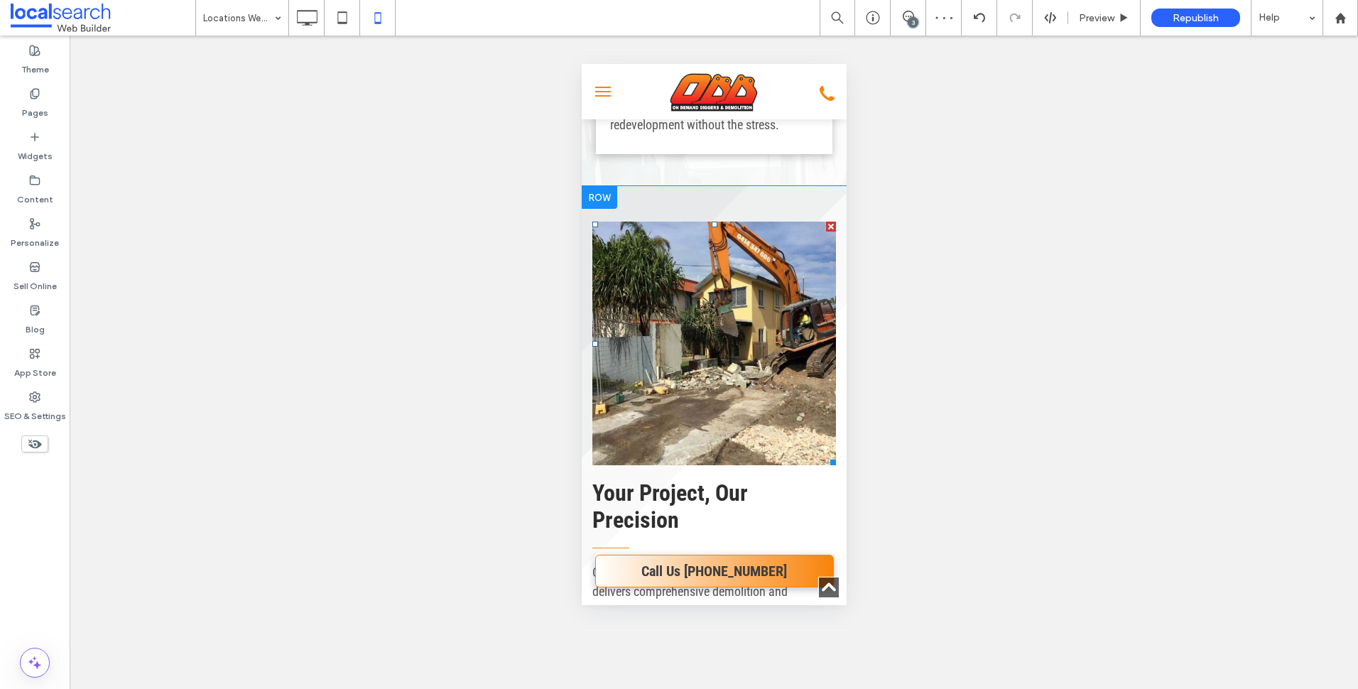
scroll to position [1847, 0]
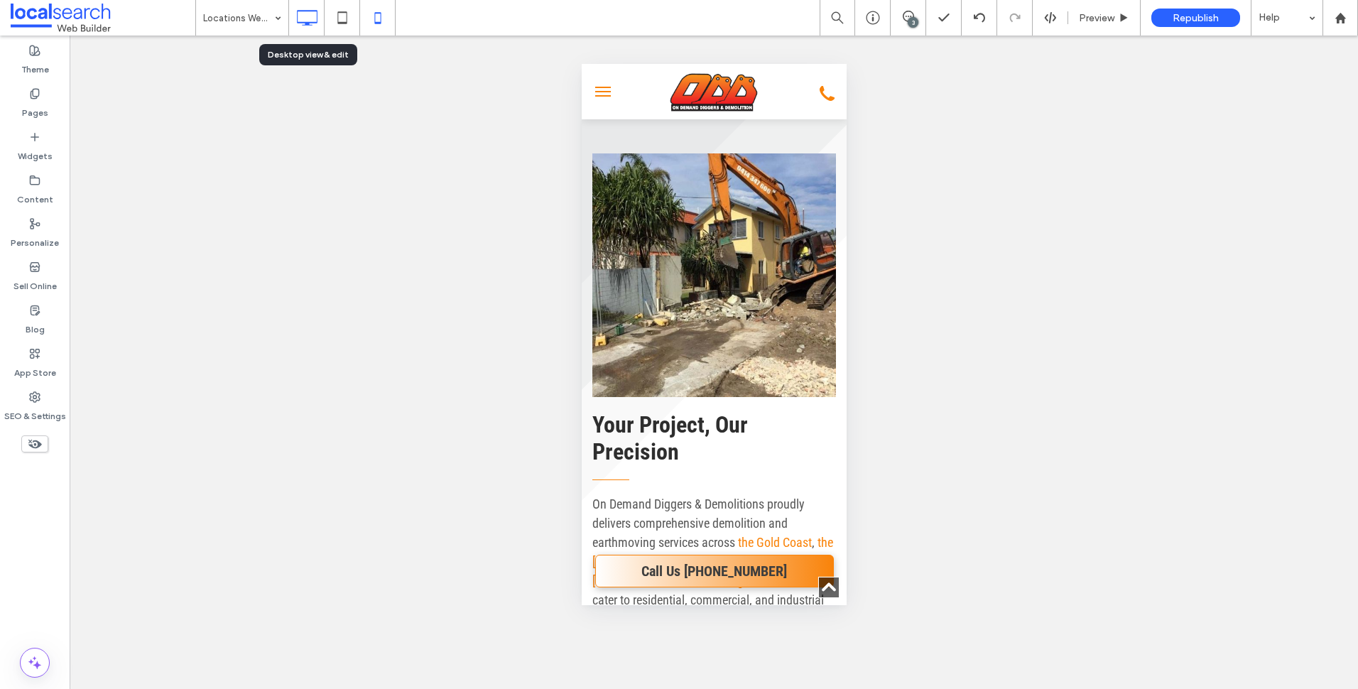
click at [313, 23] on icon at bounding box center [307, 18] width 28 height 28
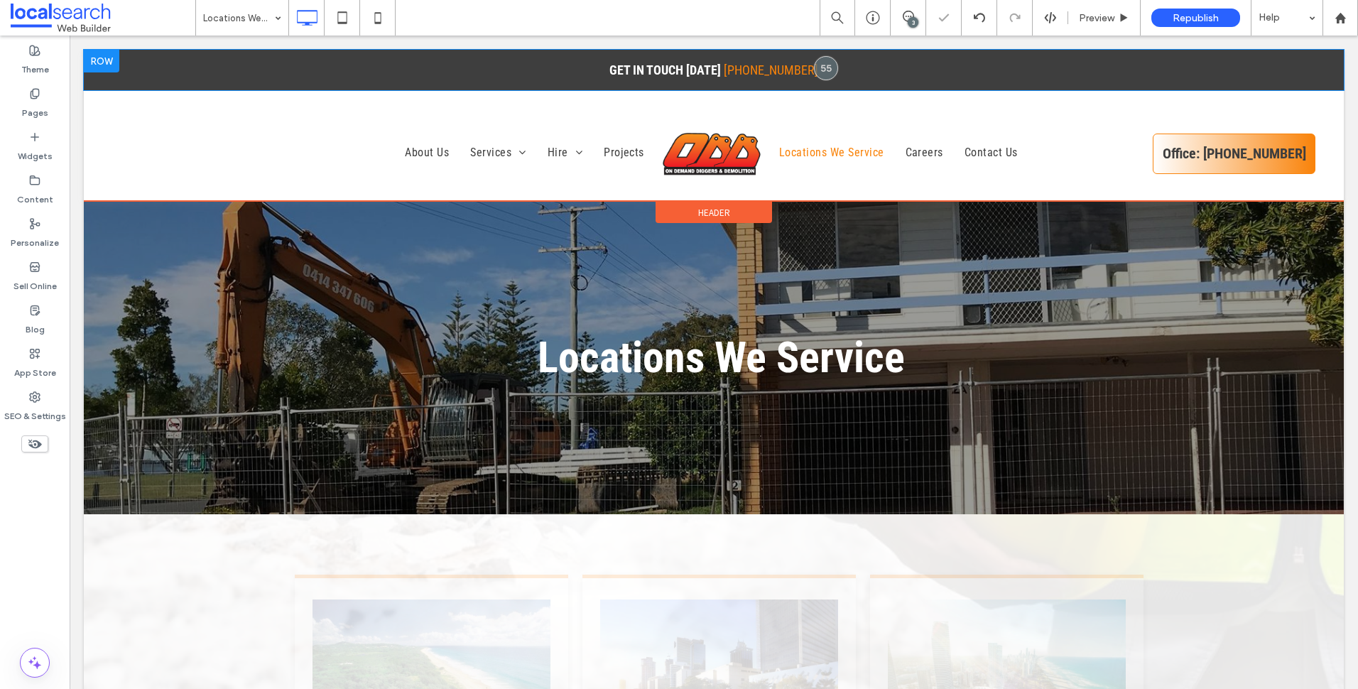
scroll to position [0, 0]
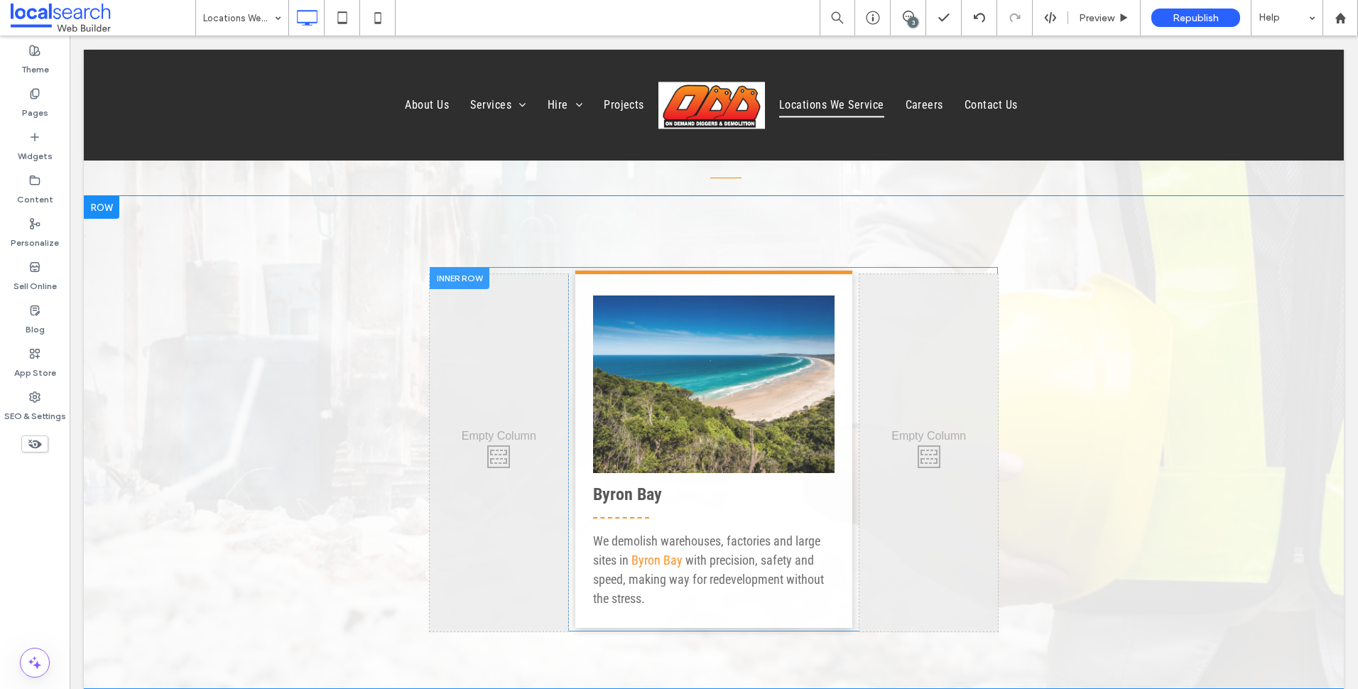
scroll to position [2202, 0]
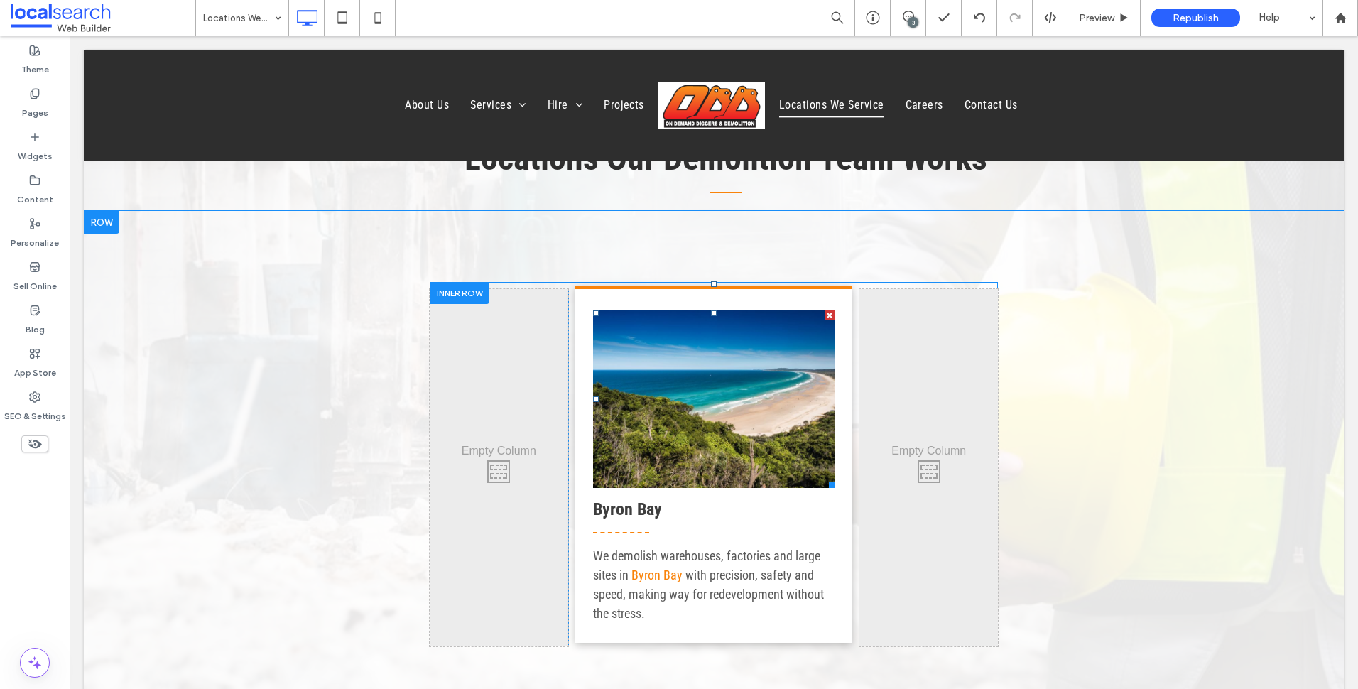
click at [747, 384] on link at bounding box center [714, 399] width 242 height 178
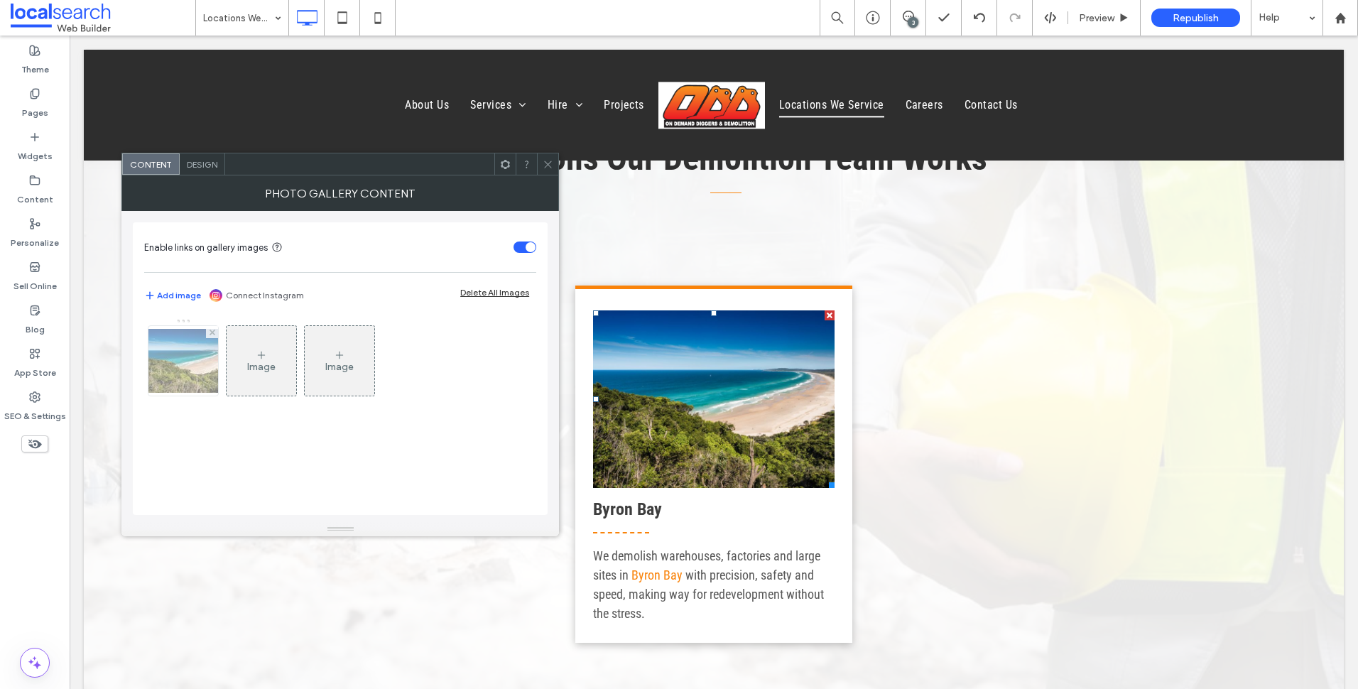
click at [175, 381] on img at bounding box center [183, 361] width 114 height 64
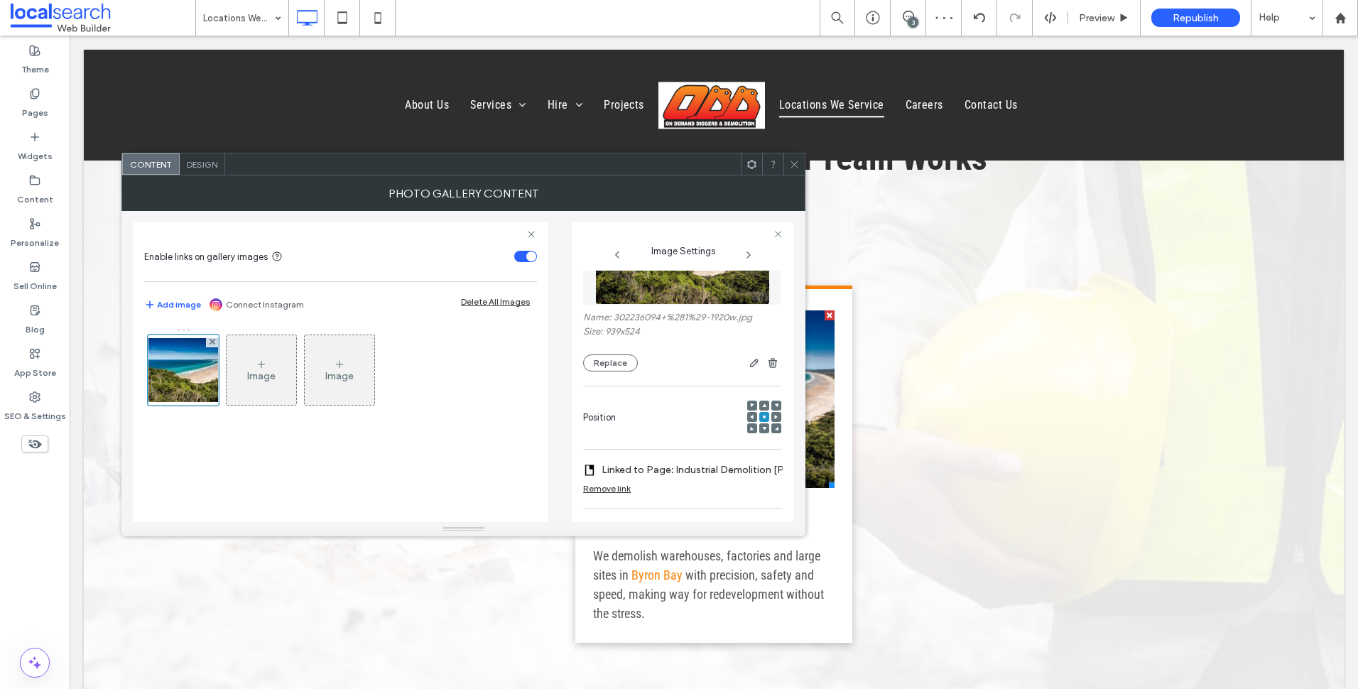
scroll to position [453, 0]
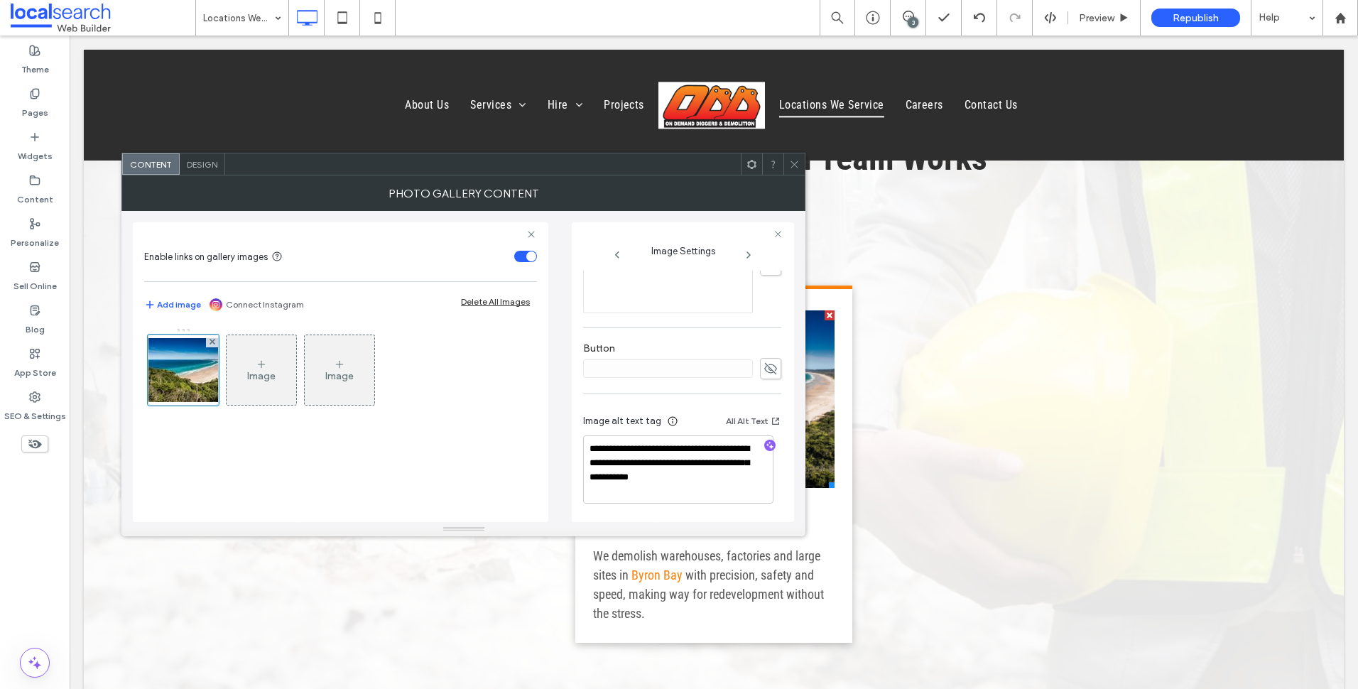
click at [765, 440] on icon "button" at bounding box center [770, 445] width 10 height 10
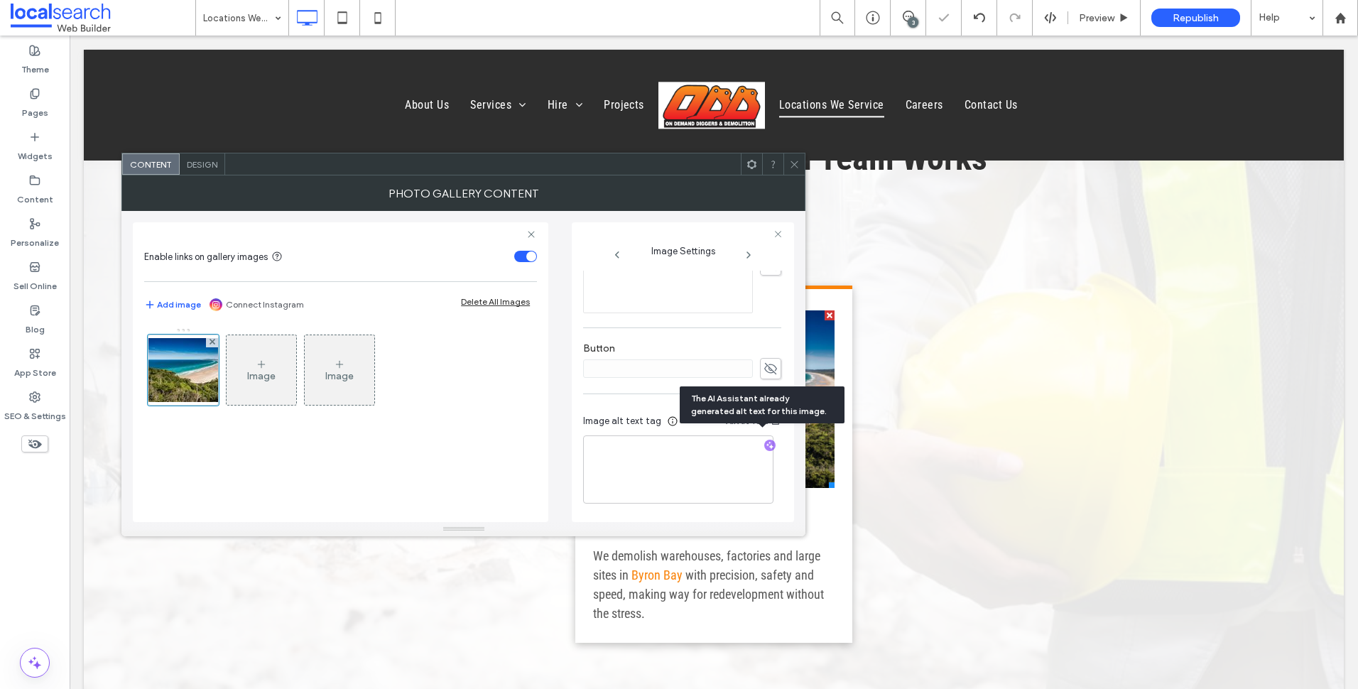
scroll to position [451, 0]
click at [610, 443] on textarea "**********" at bounding box center [678, 470] width 190 height 67
drag, startPoint x: 610, startPoint y: 443, endPoint x: 642, endPoint y: 460, distance: 36.9
click at [642, 460] on textarea "**********" at bounding box center [678, 470] width 190 height 67
click at [655, 460] on textarea "**********" at bounding box center [678, 470] width 190 height 67
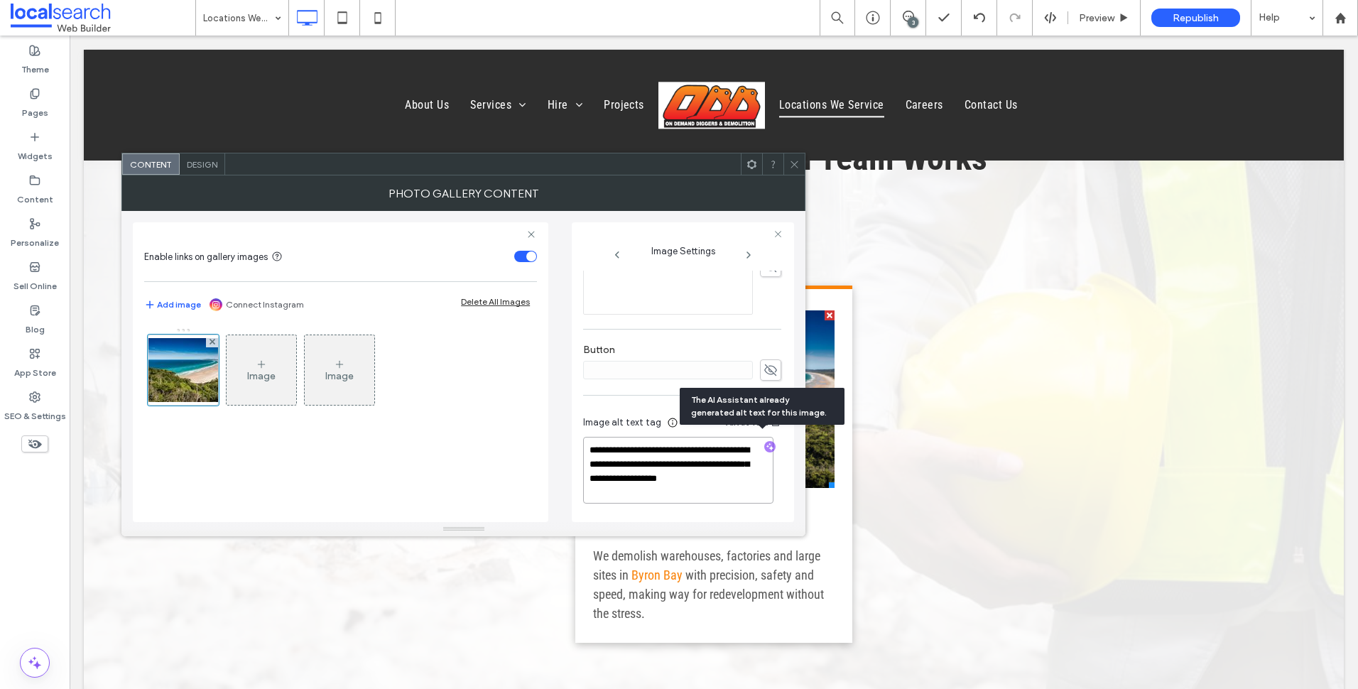
drag, startPoint x: 654, startPoint y: 457, endPoint x: 722, endPoint y: 482, distance: 72.6
click at [722, 482] on textarea "**********" at bounding box center [678, 470] width 190 height 67
paste textarea "**********"
type textarea "**********"
click at [691, 335] on div "Button" at bounding box center [682, 360] width 198 height 51
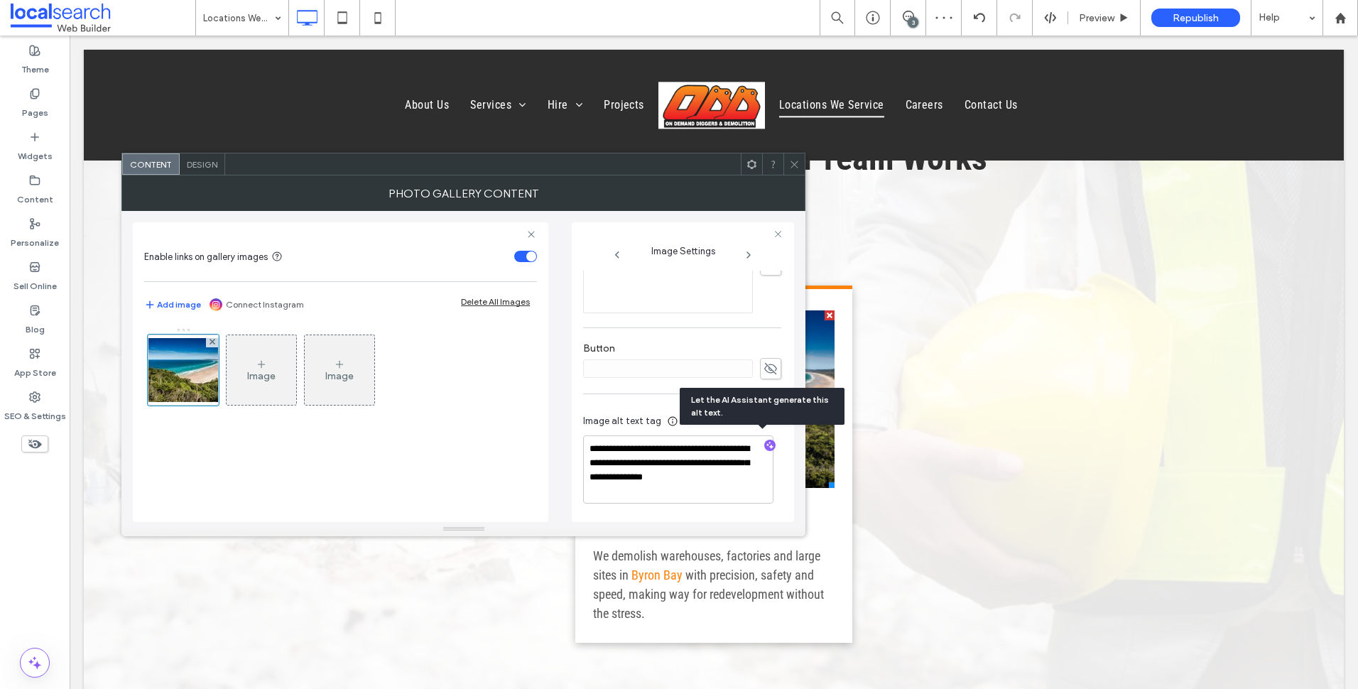
click at [691, 335] on div "Button" at bounding box center [682, 360] width 198 height 51
click at [798, 166] on icon at bounding box center [794, 164] width 11 height 11
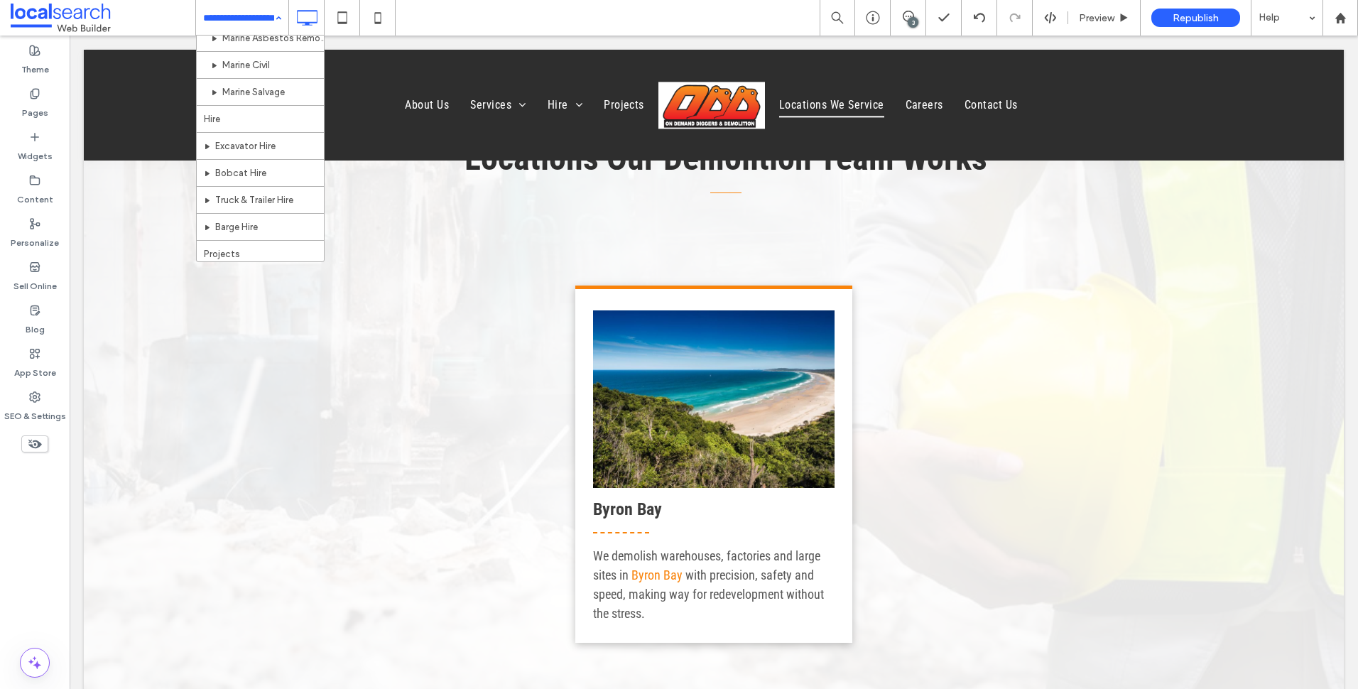
scroll to position [568, 0]
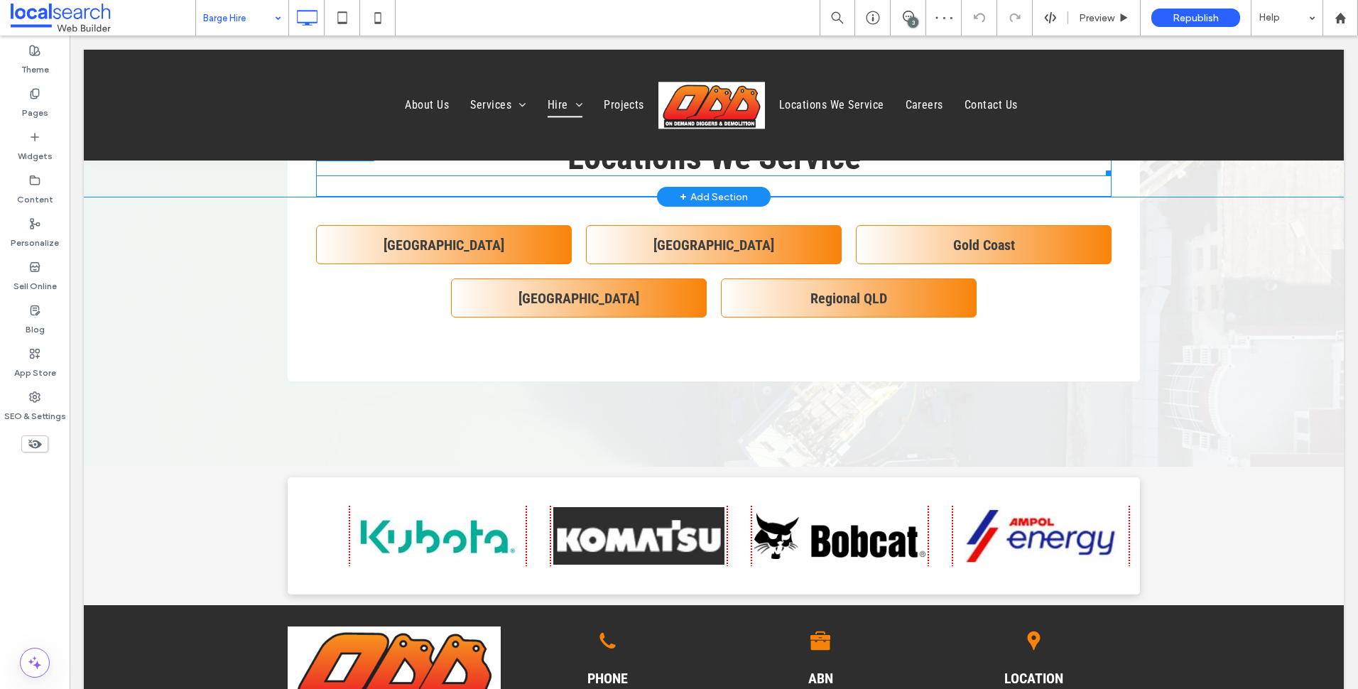
scroll to position [1918, 0]
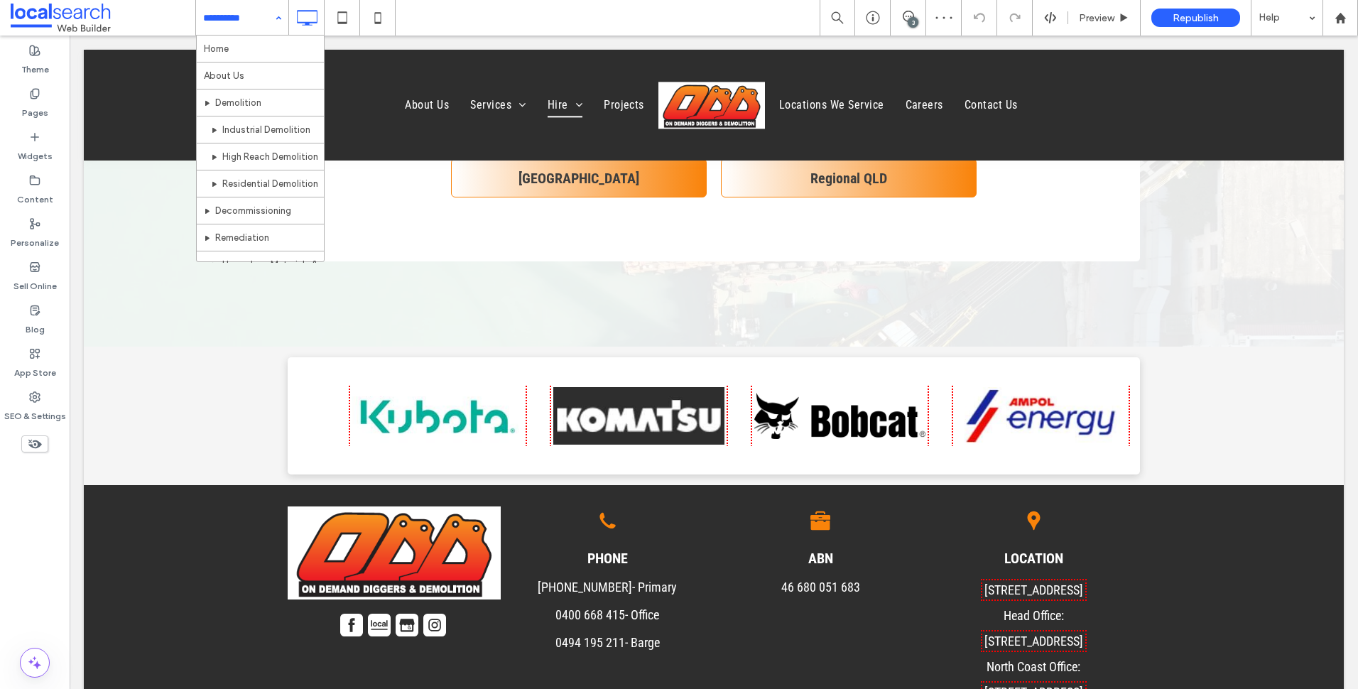
click at [254, 21] on input at bounding box center [238, 18] width 71 height 36
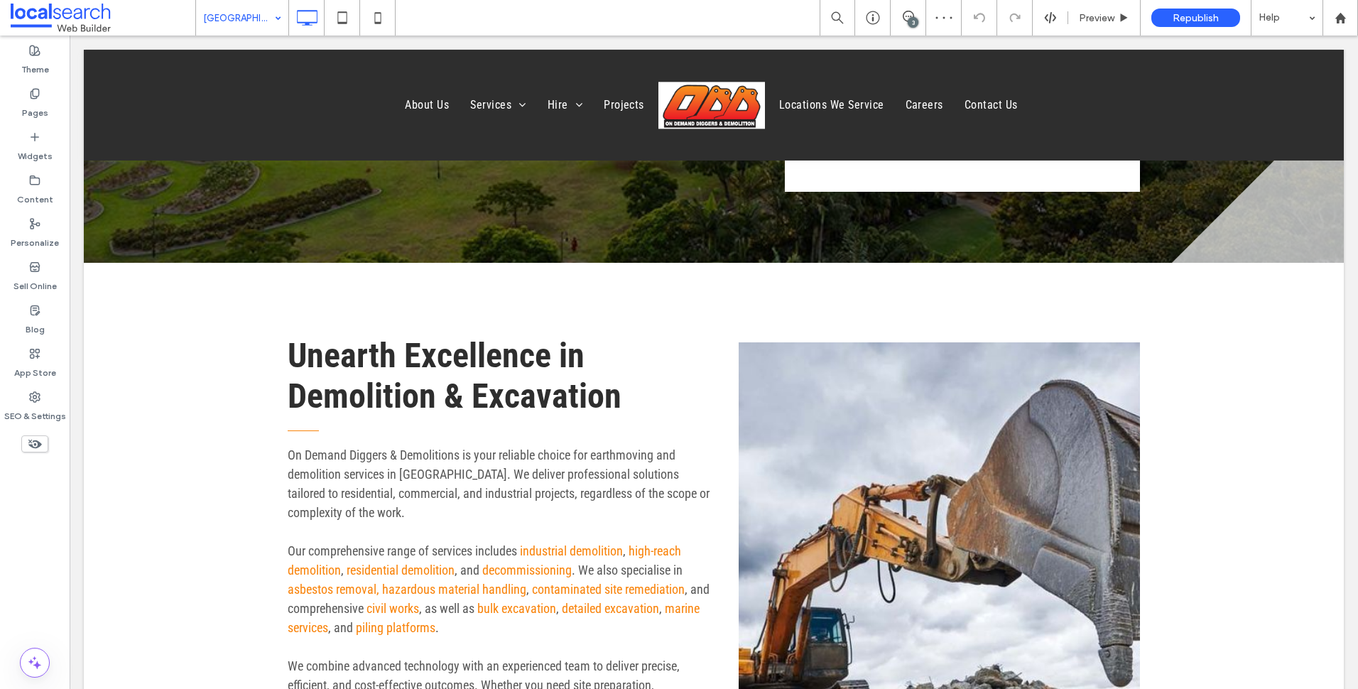
click at [247, 26] on input at bounding box center [238, 18] width 71 height 36
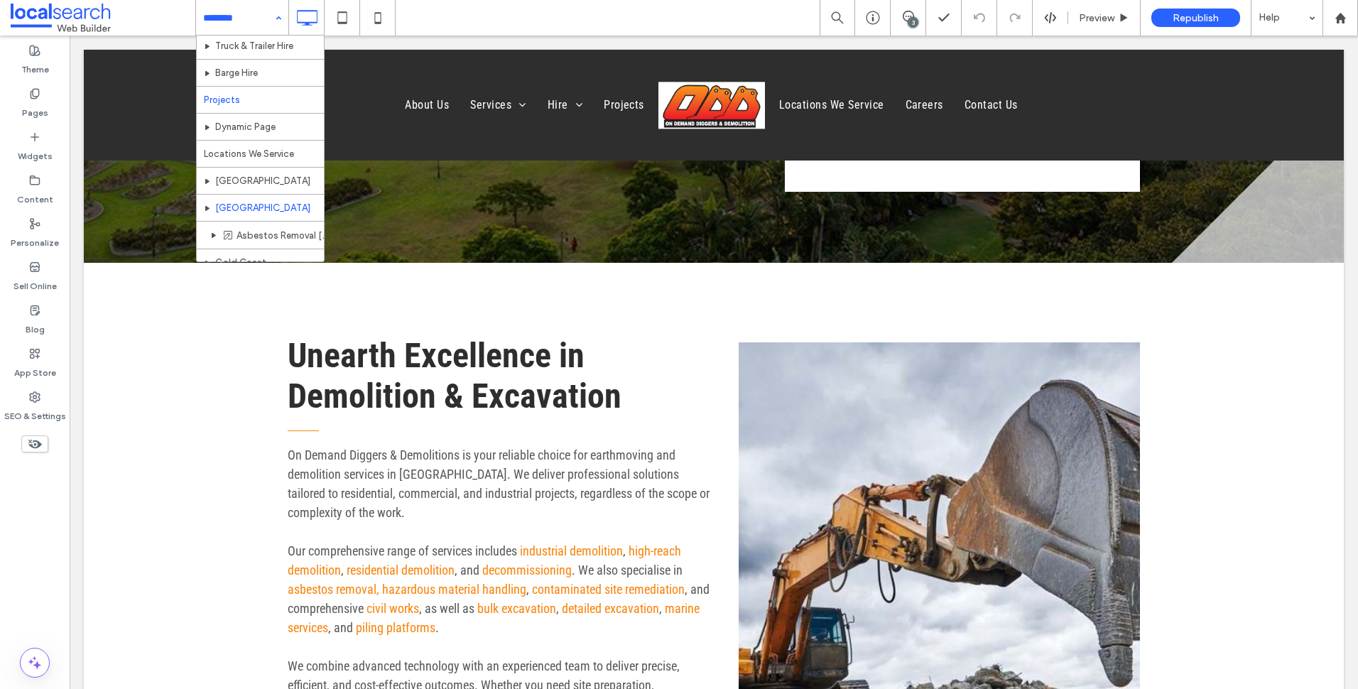
scroll to position [710, 0]
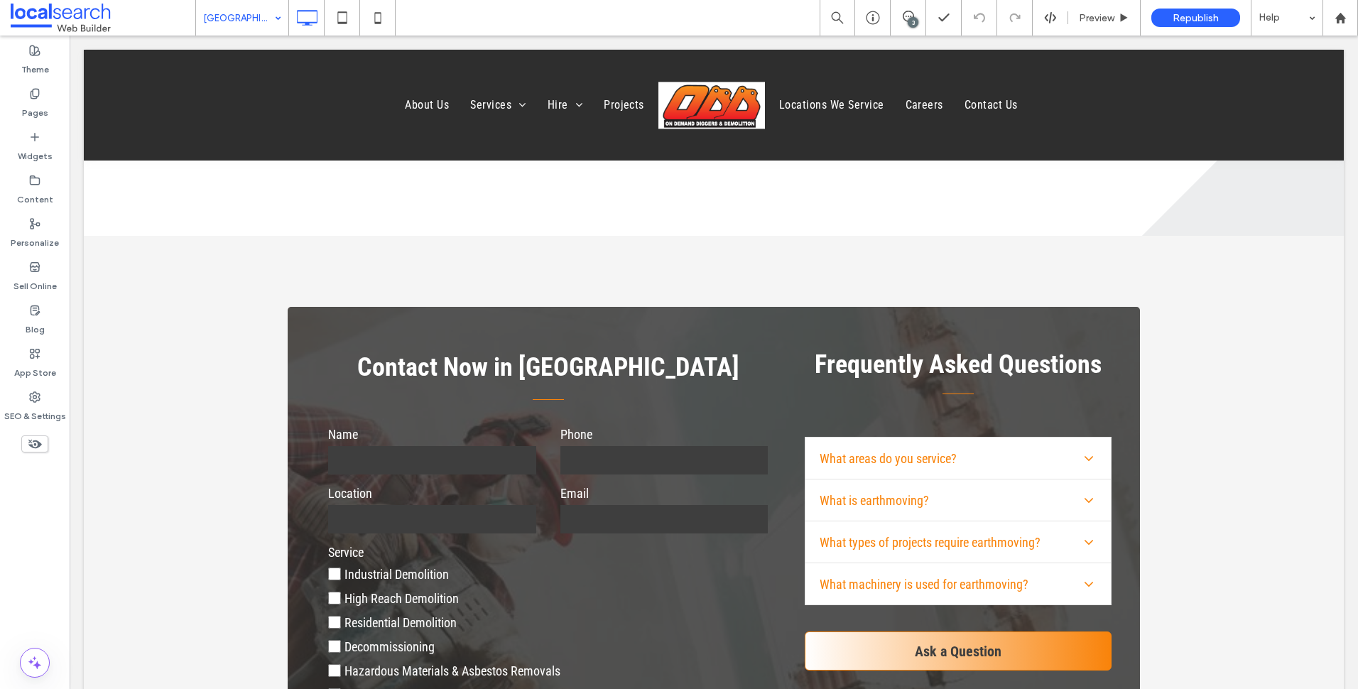
scroll to position [6323, 0]
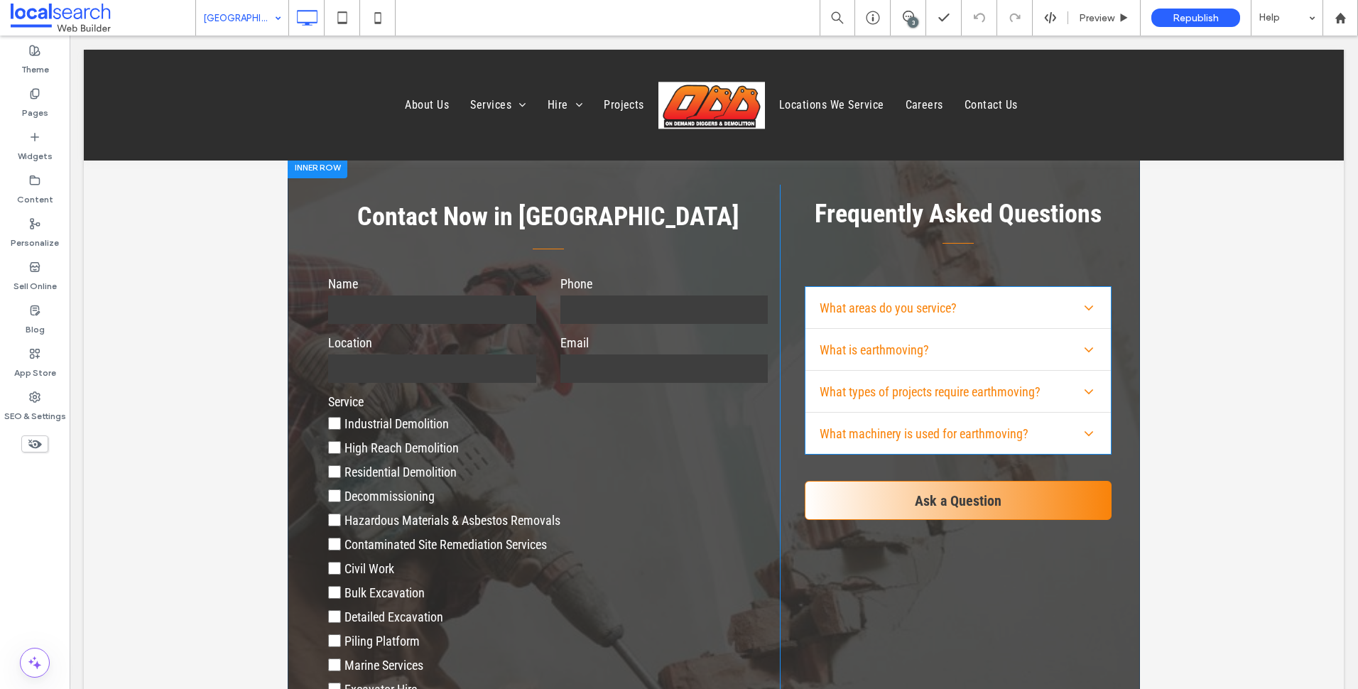
click at [916, 314] on span at bounding box center [958, 370] width 307 height 168
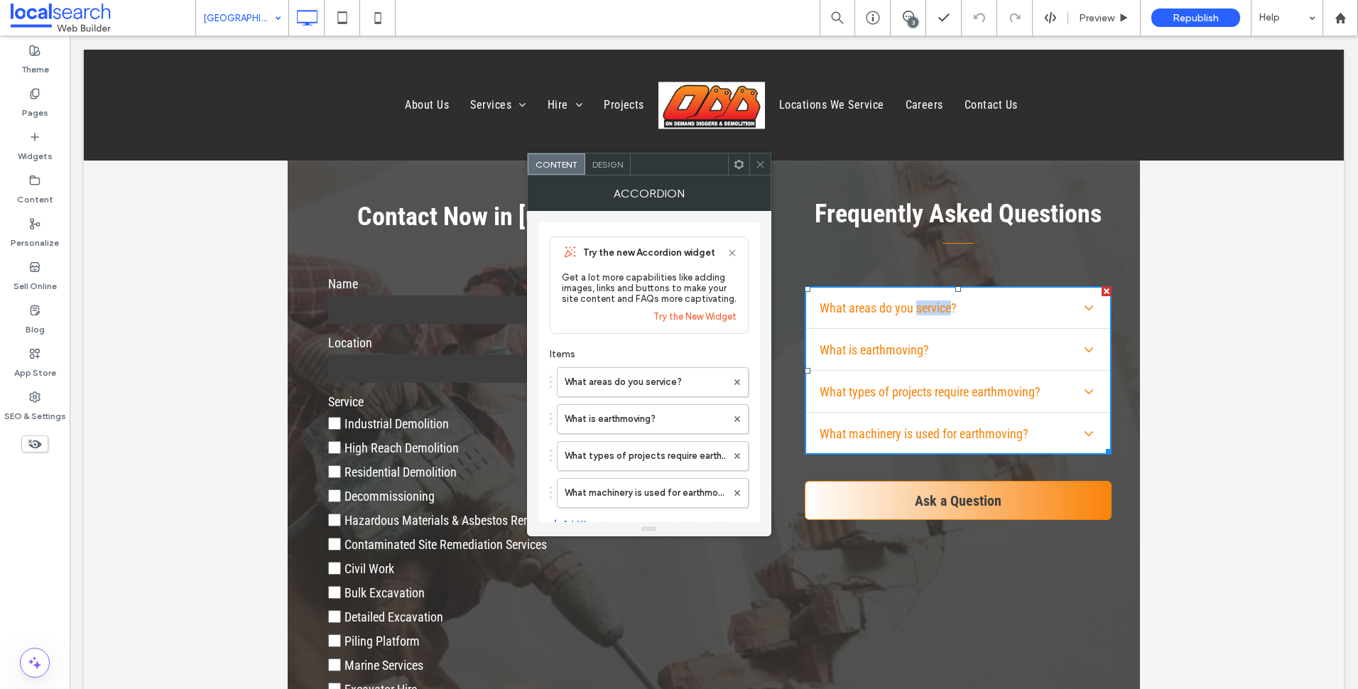
click at [916, 314] on h4 "What areas do you service?" at bounding box center [888, 308] width 137 height 15
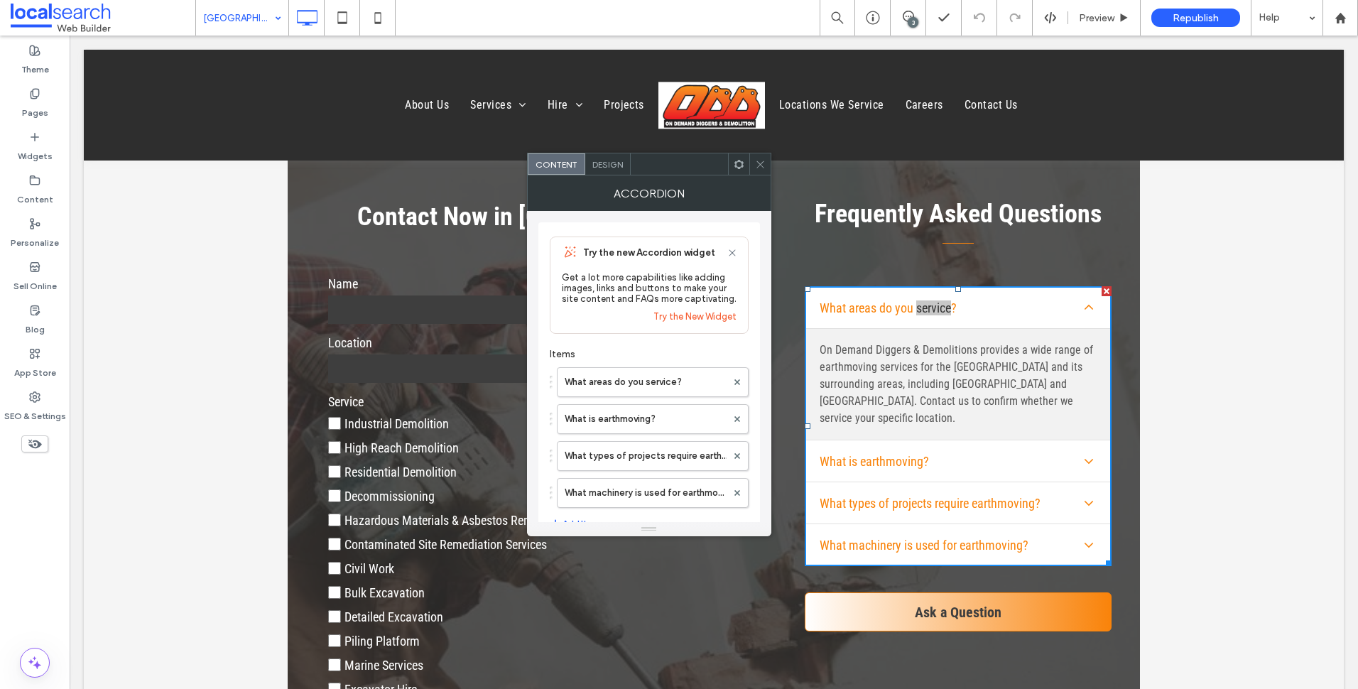
click at [598, 163] on span "Design" at bounding box center [608, 164] width 31 height 11
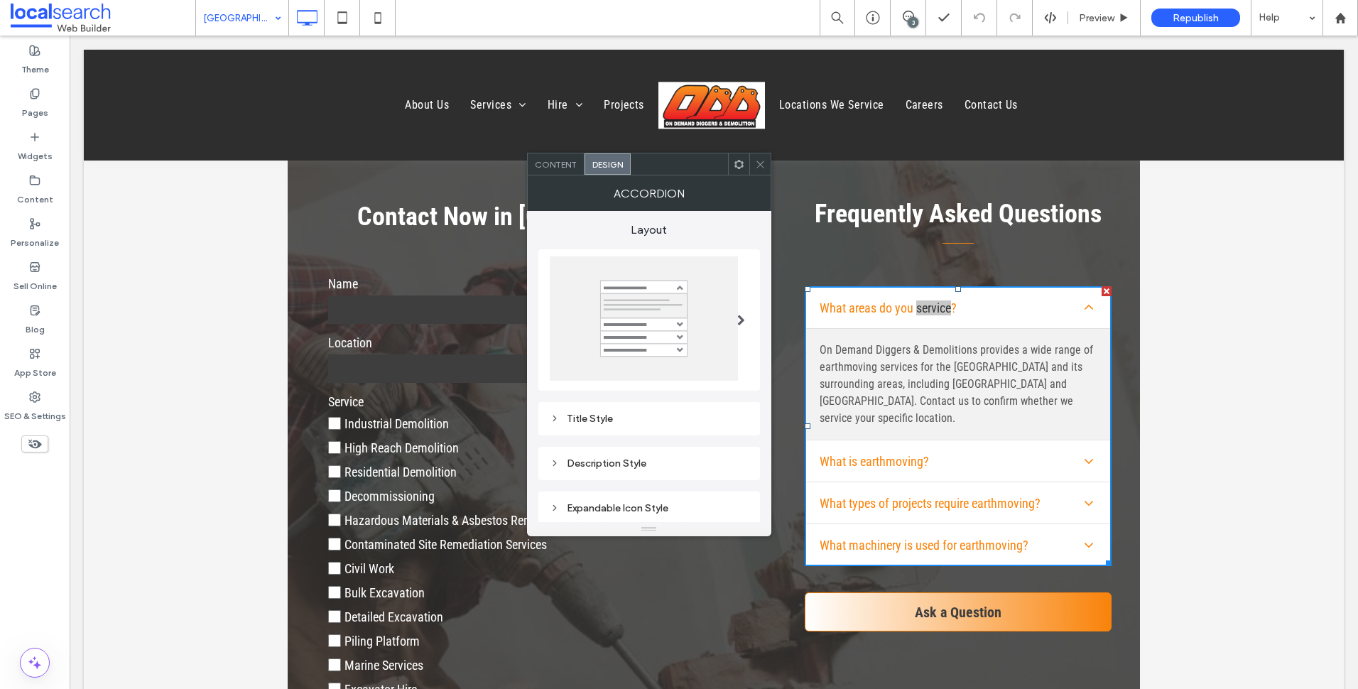
click at [690, 418] on div "Title Style" at bounding box center [649, 419] width 199 height 12
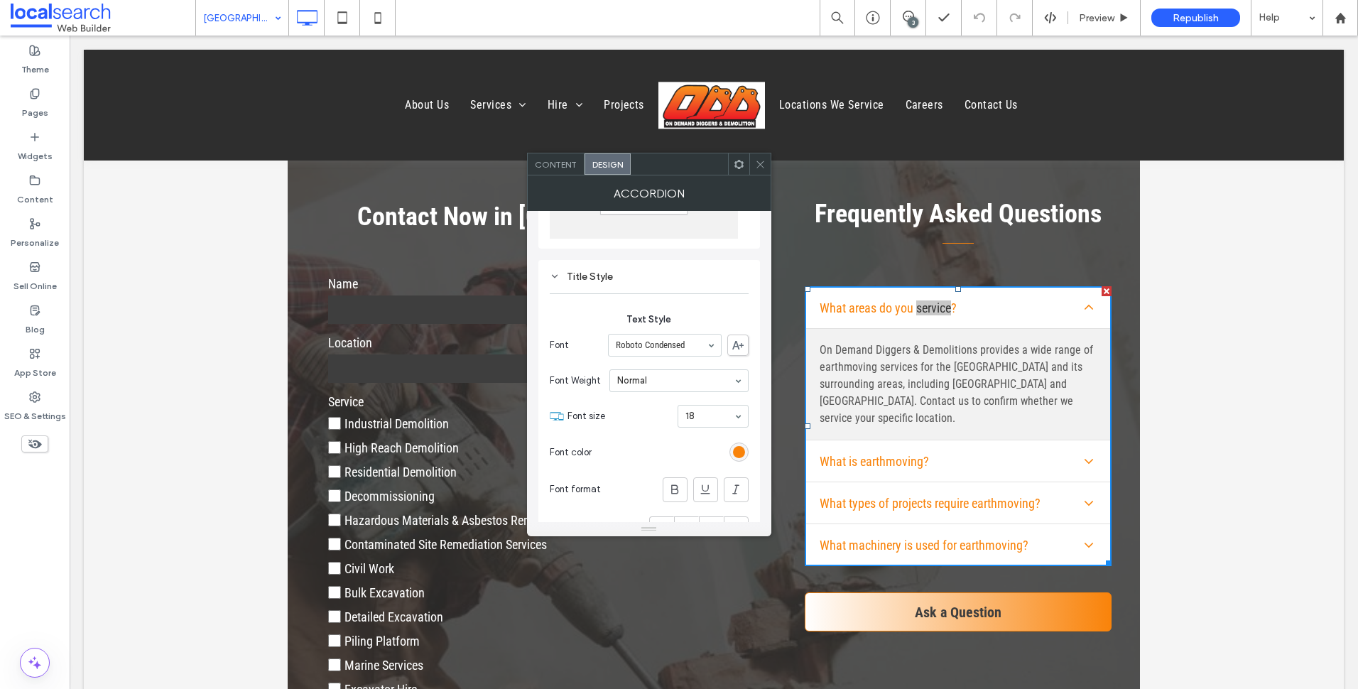
click at [573, 166] on span "Content" at bounding box center [556, 164] width 42 height 11
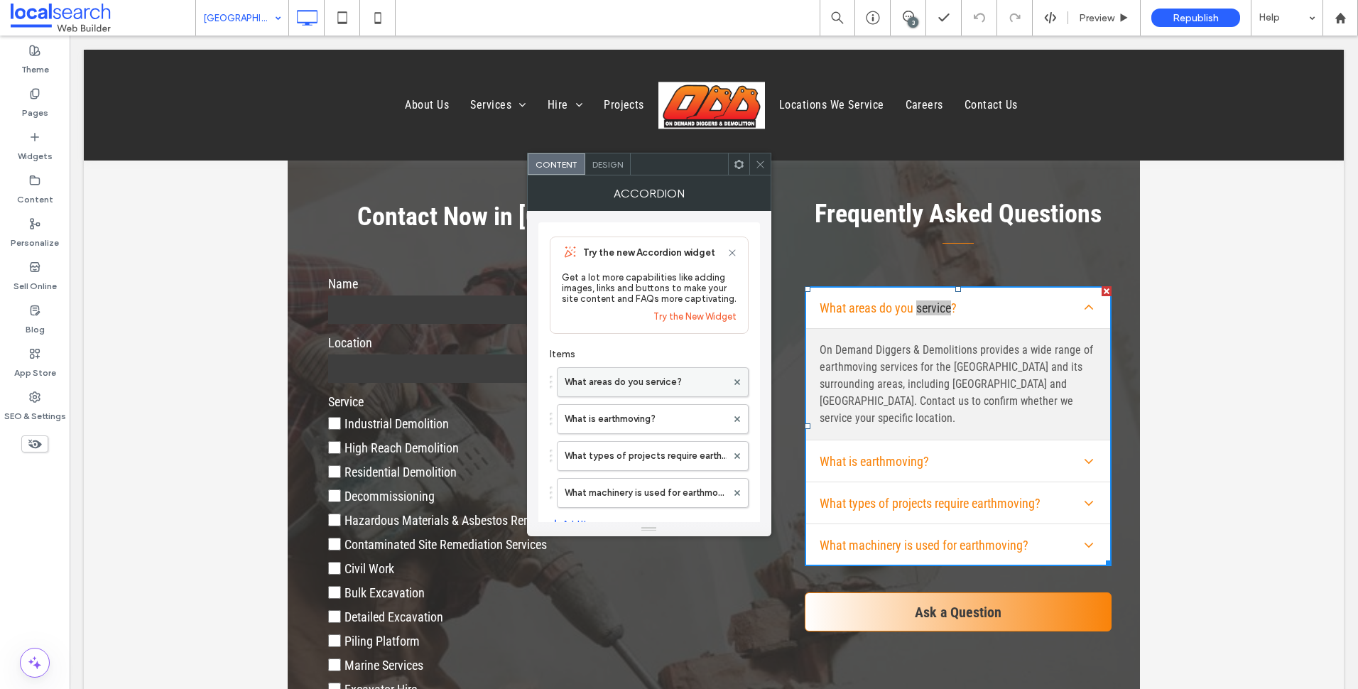
click at [653, 377] on label "What areas do you service?" at bounding box center [646, 382] width 162 height 28
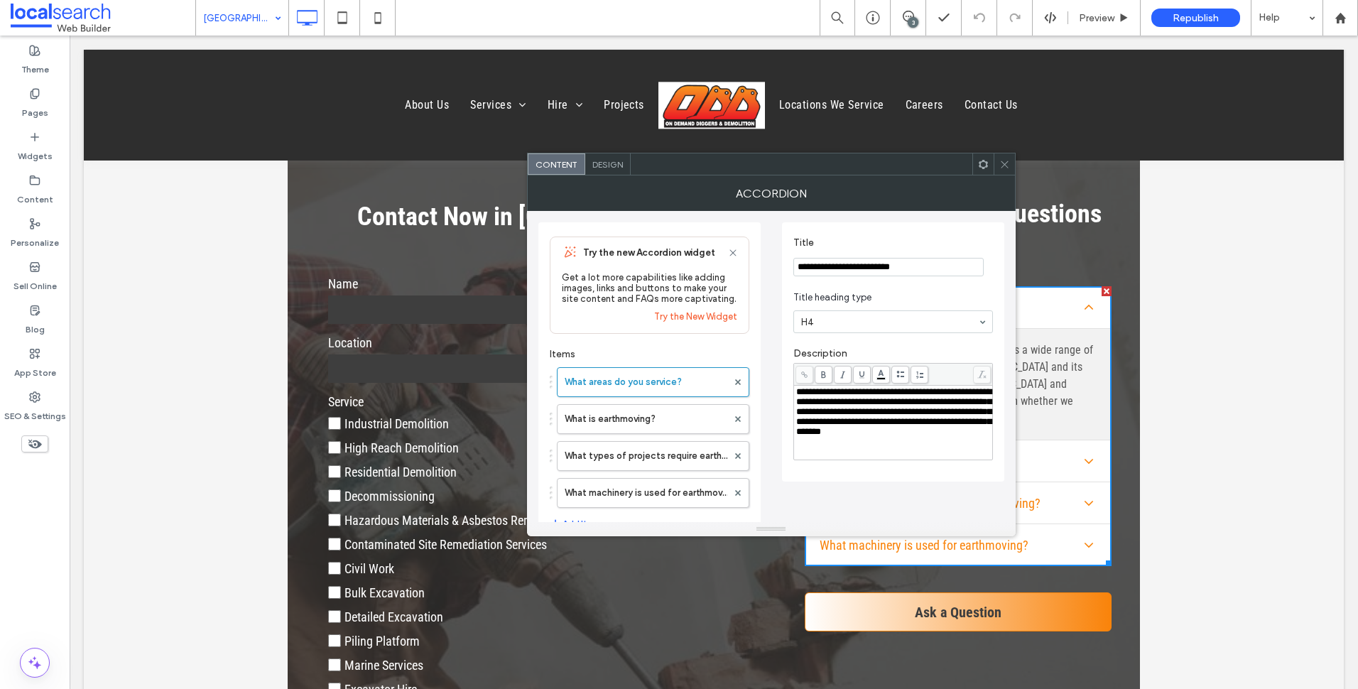
drag, startPoint x: 1012, startPoint y: 165, endPoint x: 992, endPoint y: 1, distance: 164.5
click at [1012, 165] on div at bounding box center [1004, 163] width 21 height 21
